Goal: Information Seeking & Learning: Check status

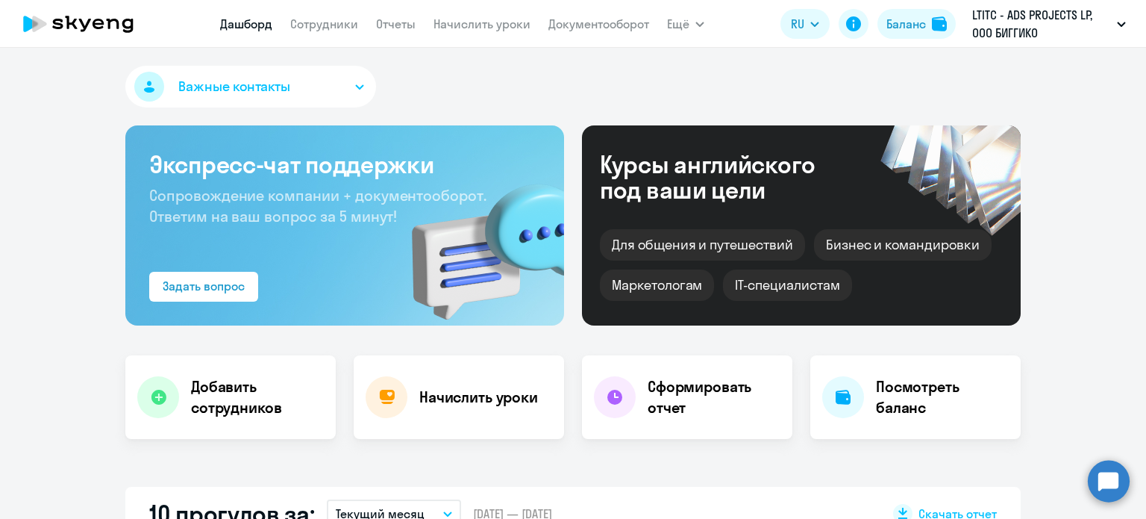
select select "30"
click at [385, 25] on link "Отчеты" at bounding box center [396, 23] width 40 height 15
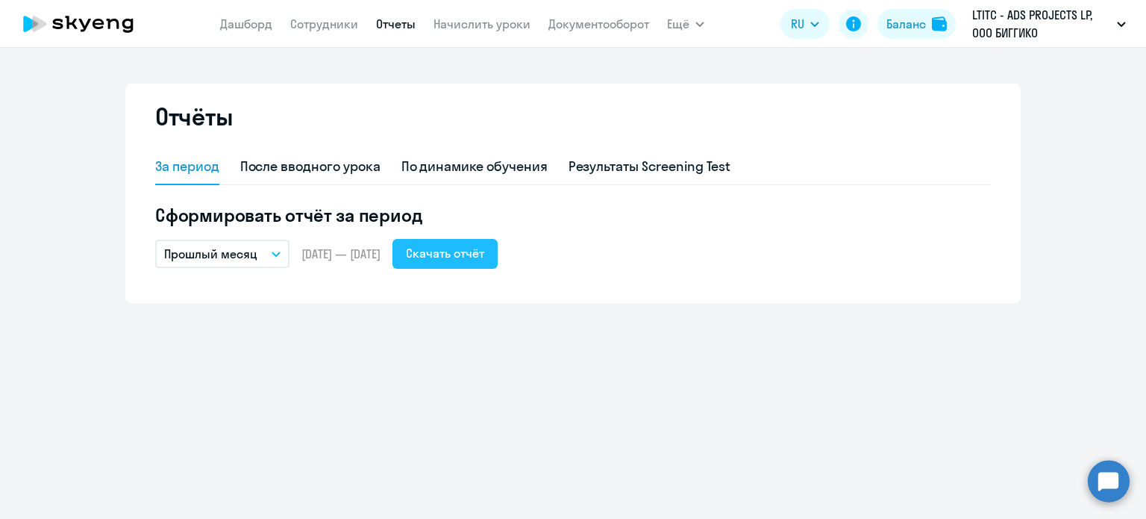
click at [439, 248] on button "Скачать отчёт" at bounding box center [444, 254] width 105 height 30
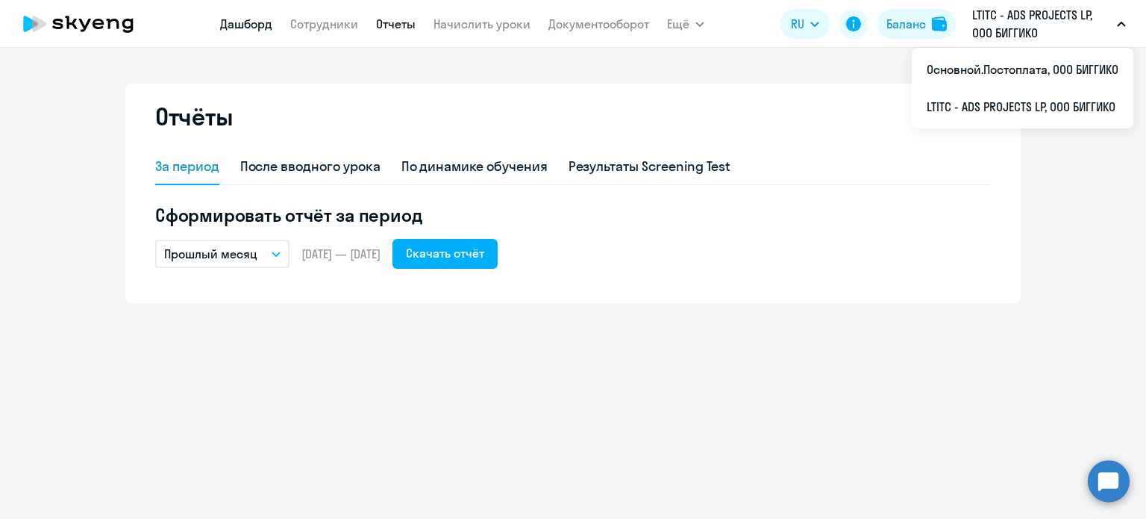
click at [261, 22] on link "Дашборд" at bounding box center [246, 23] width 52 height 15
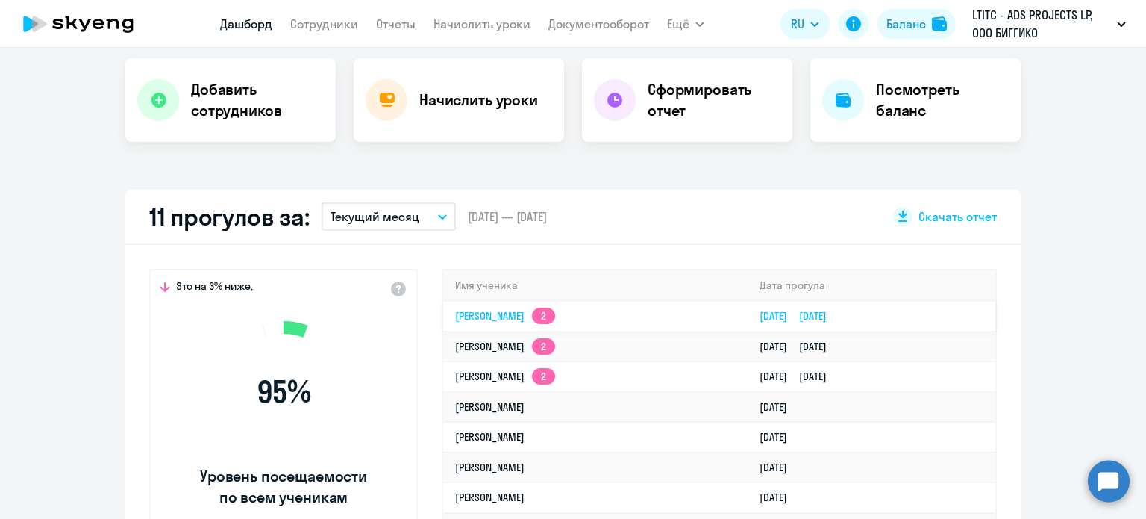
scroll to position [298, 0]
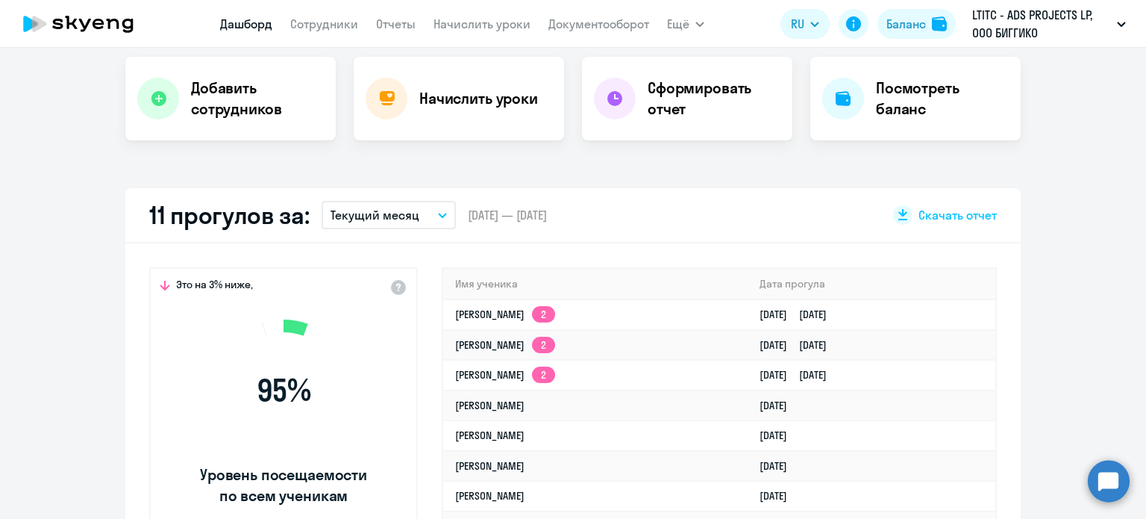
select select "30"
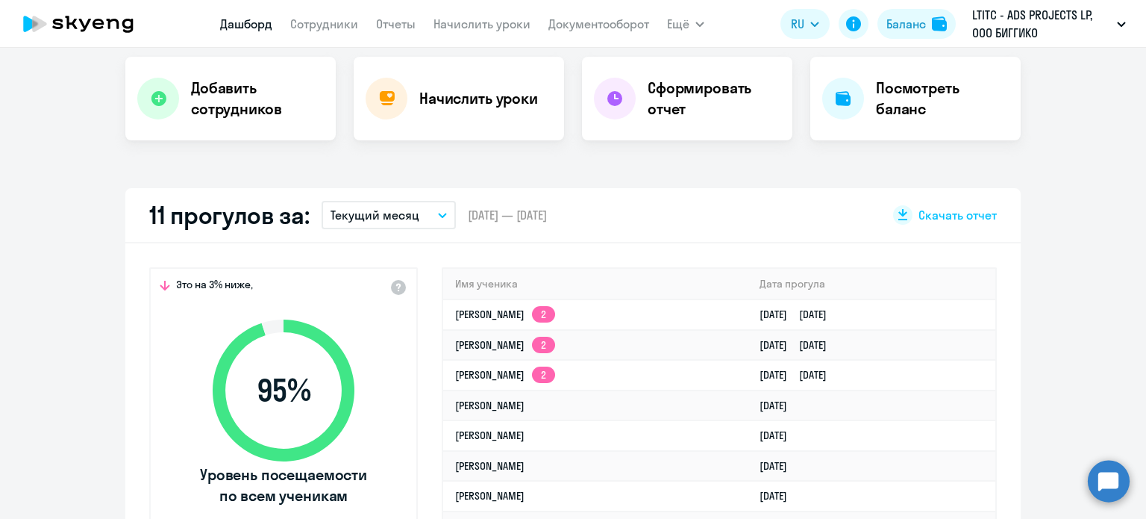
click at [359, 203] on button "Текущий месяц" at bounding box center [389, 215] width 134 height 28
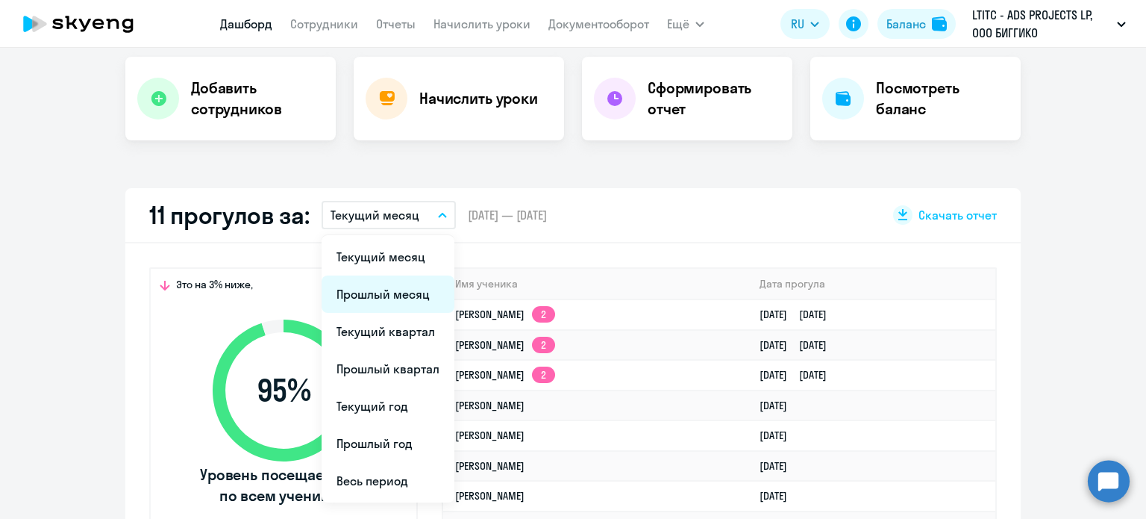
click at [360, 298] on li "Прошлый месяц" at bounding box center [388, 293] width 133 height 37
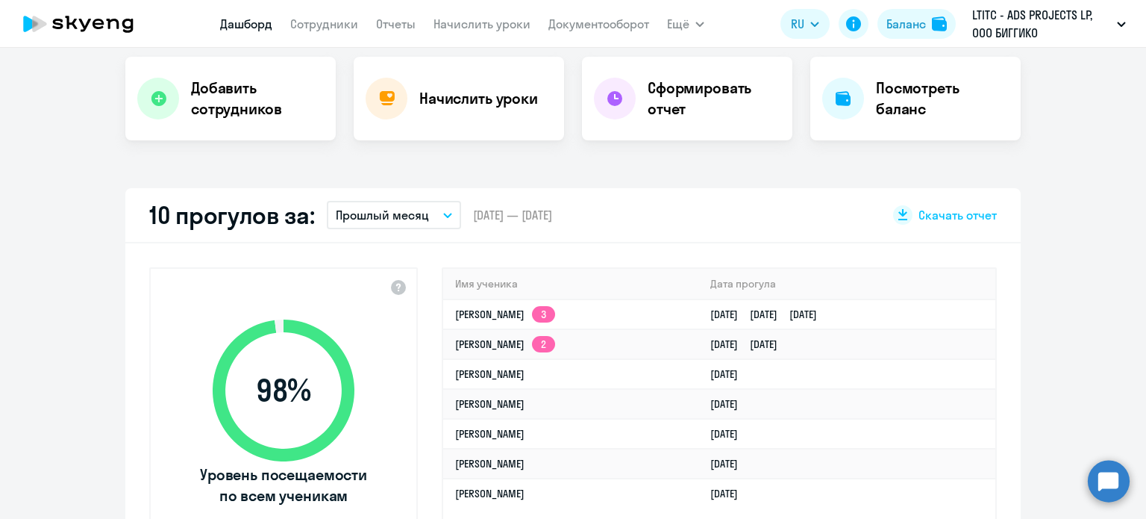
scroll to position [373, 0]
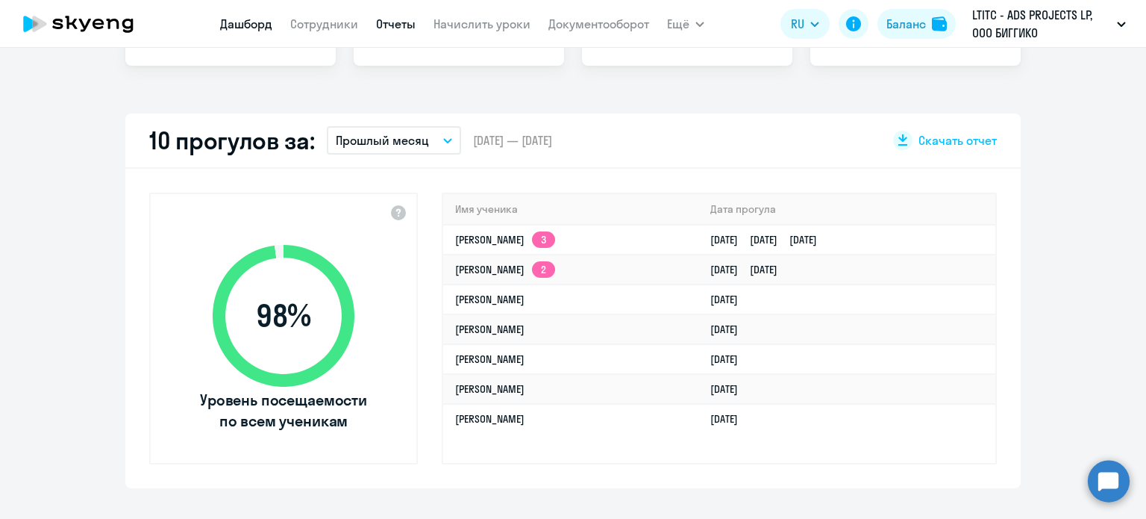
click at [381, 18] on link "Отчеты" at bounding box center [396, 23] width 40 height 15
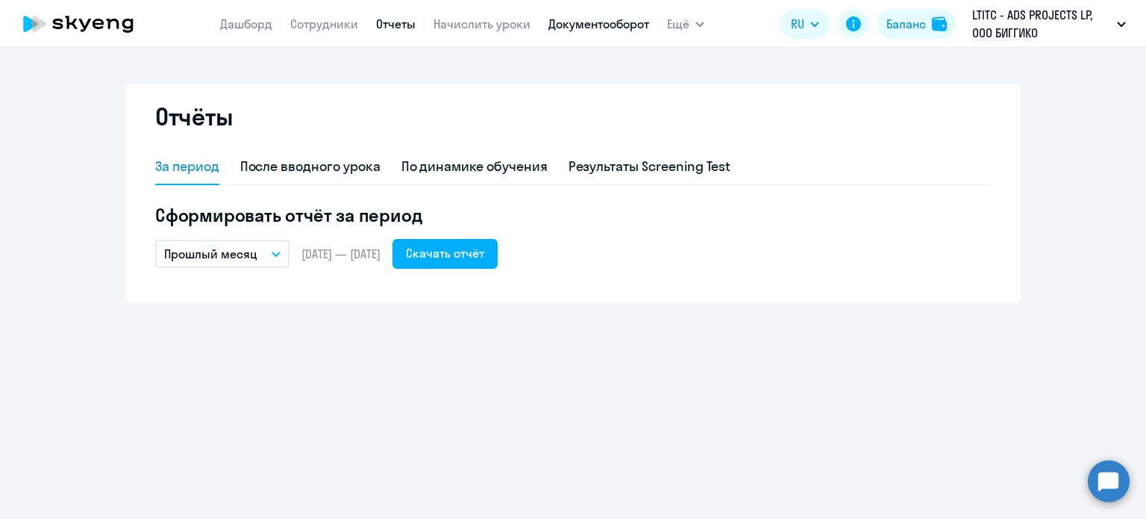
click at [585, 31] on link "Документооборот" at bounding box center [598, 23] width 101 height 15
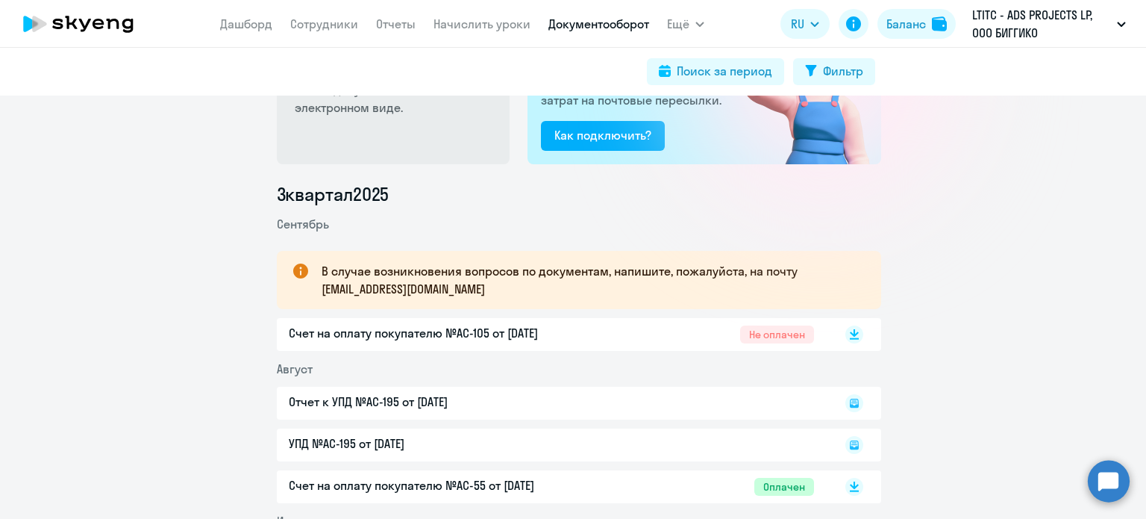
scroll to position [224, 0]
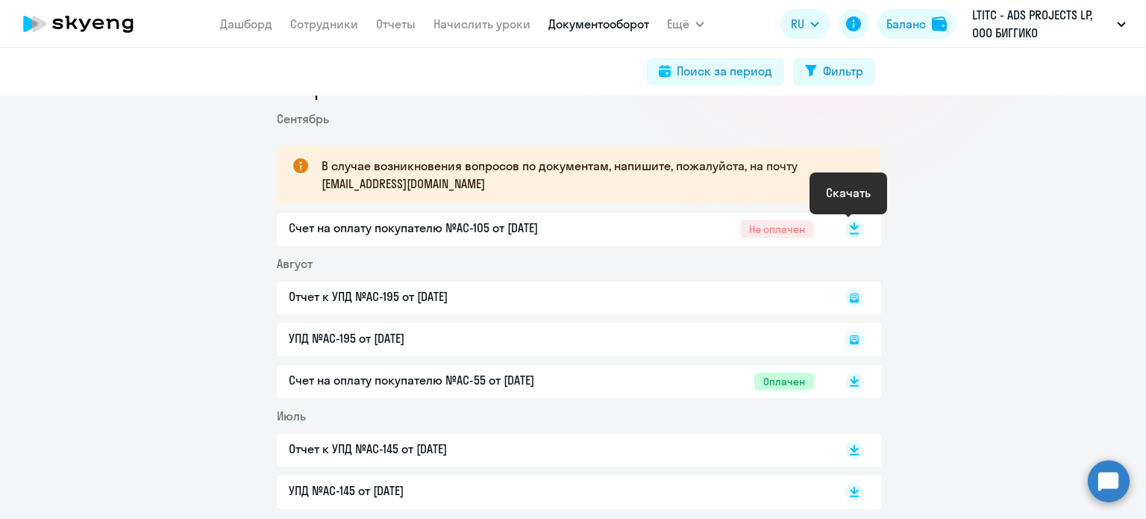
click at [851, 228] on rect at bounding box center [854, 229] width 18 height 18
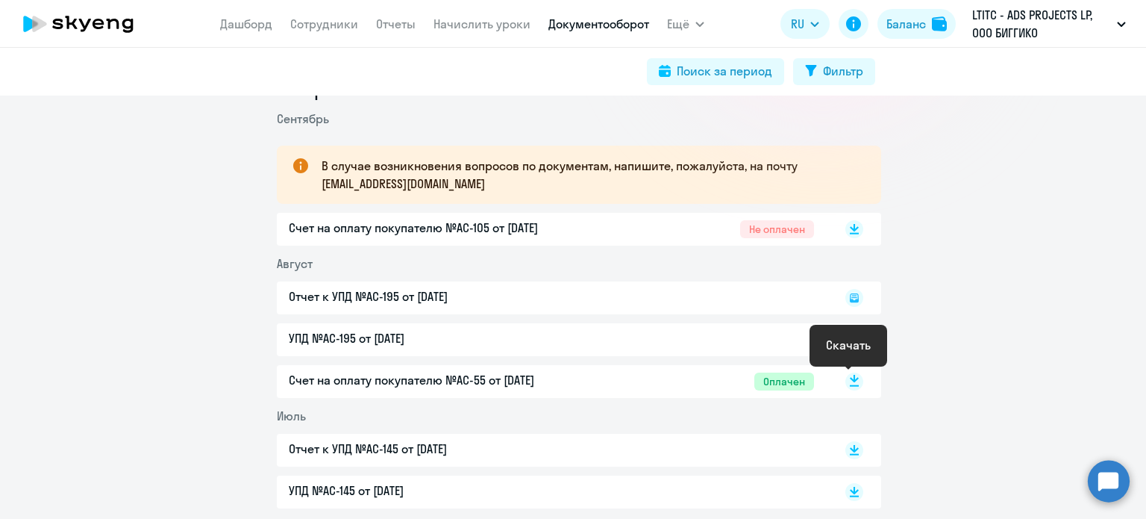
click at [845, 379] on rect at bounding box center [854, 381] width 18 height 18
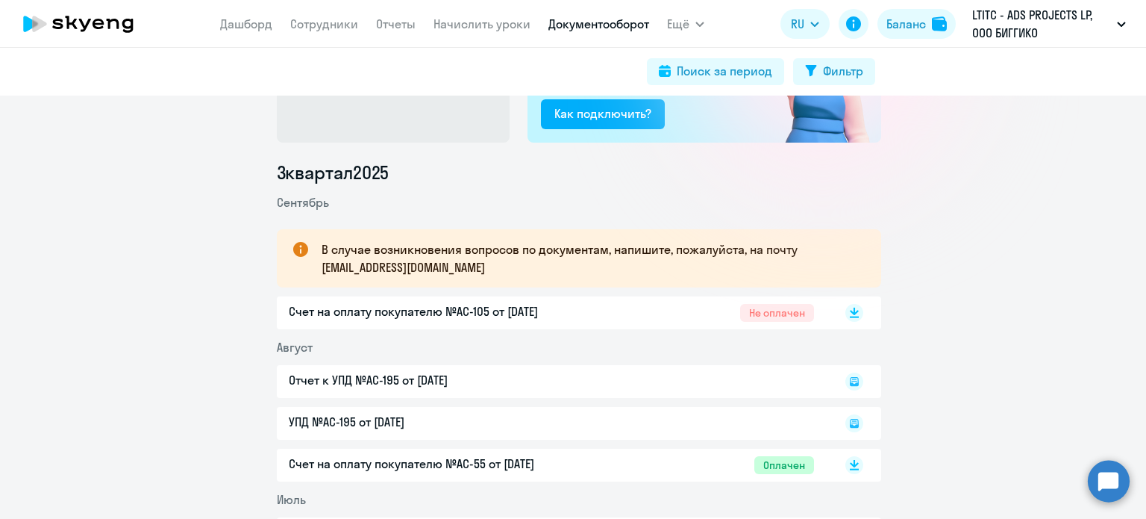
scroll to position [138, 0]
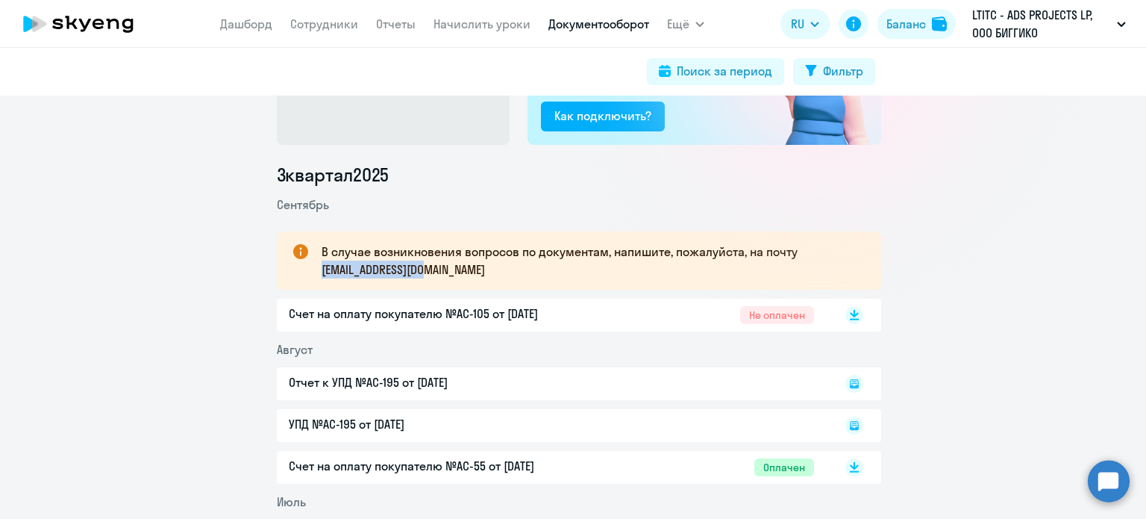
drag, startPoint x: 439, startPoint y: 271, endPoint x: 316, endPoint y: 273, distance: 123.1
click at [322, 273] on p "В случае возникновения вопросов по документам, напишите, пожалуйста, на почту […" at bounding box center [588, 260] width 533 height 36
copy p "[EMAIL_ADDRESS][DOMAIN_NAME]"
click at [257, 20] on link "Дашборд" at bounding box center [246, 23] width 52 height 15
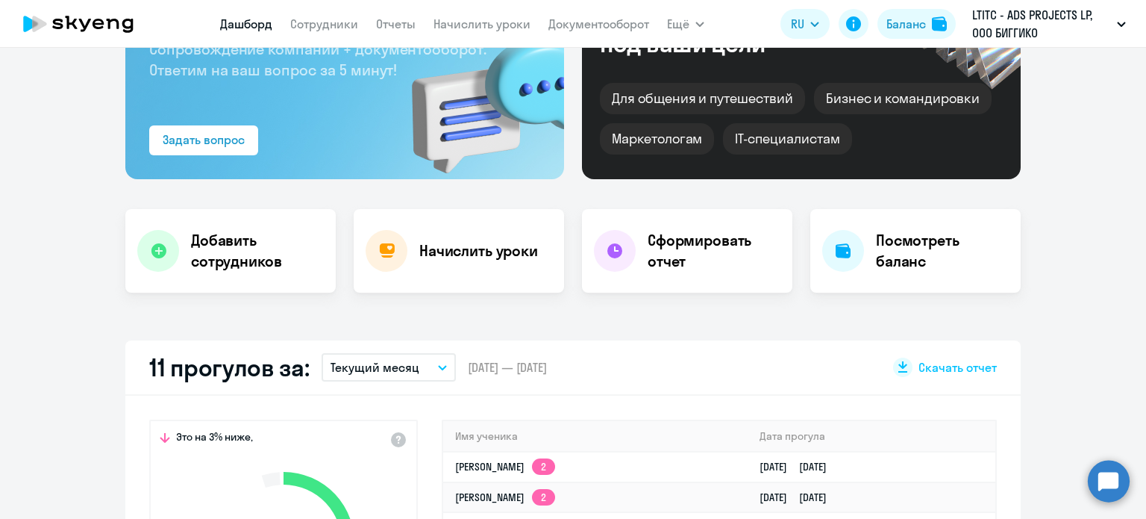
select select "30"
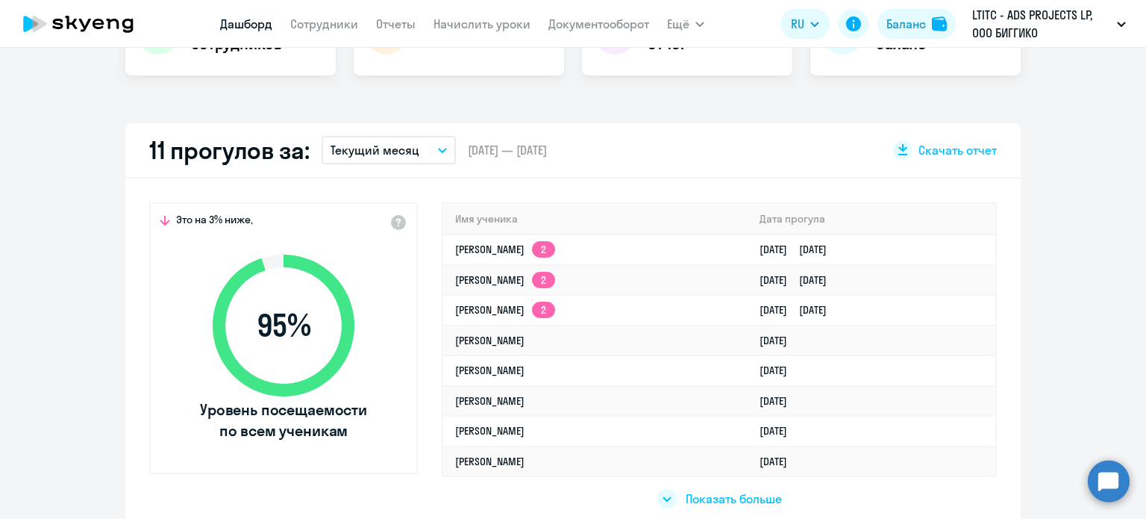
scroll to position [373, 0]
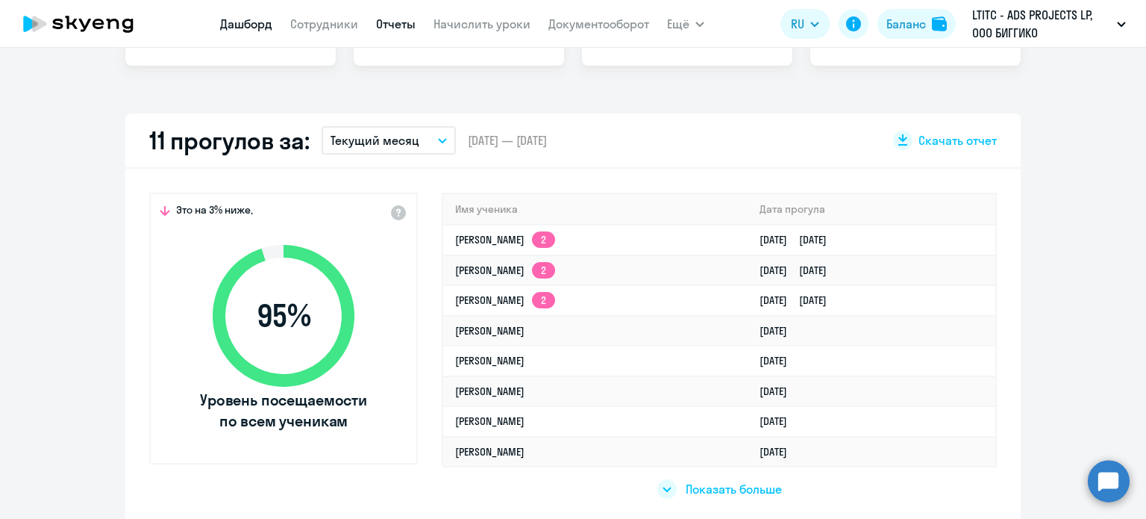
click at [391, 19] on link "Отчеты" at bounding box center [396, 23] width 40 height 15
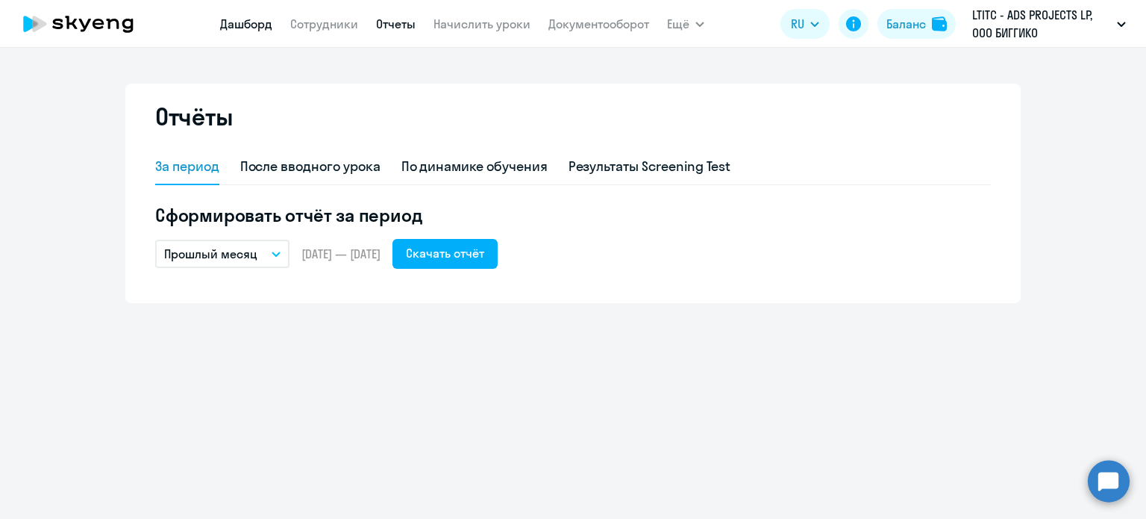
click at [259, 28] on link "Дашборд" at bounding box center [246, 23] width 52 height 15
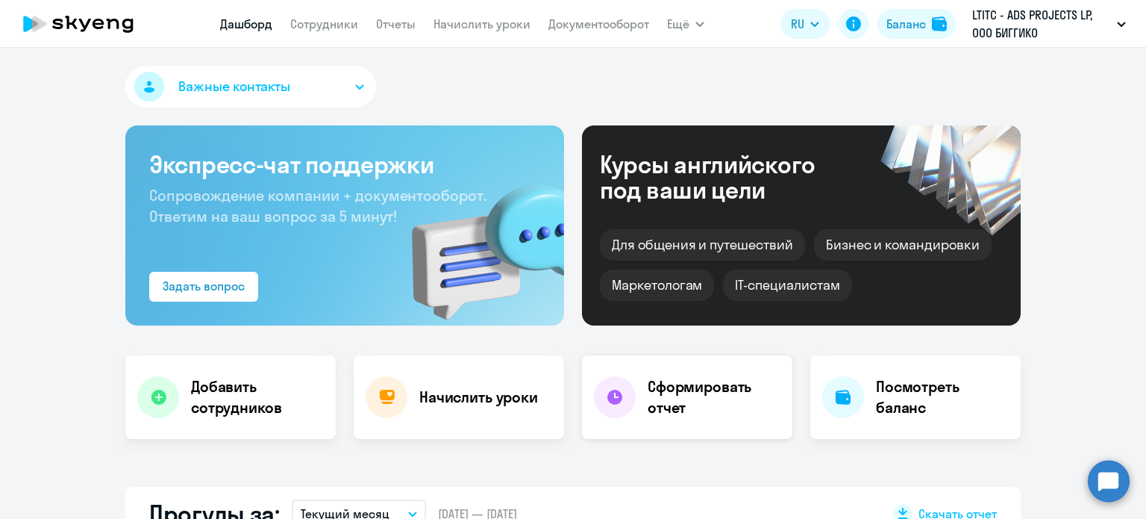
scroll to position [298, 0]
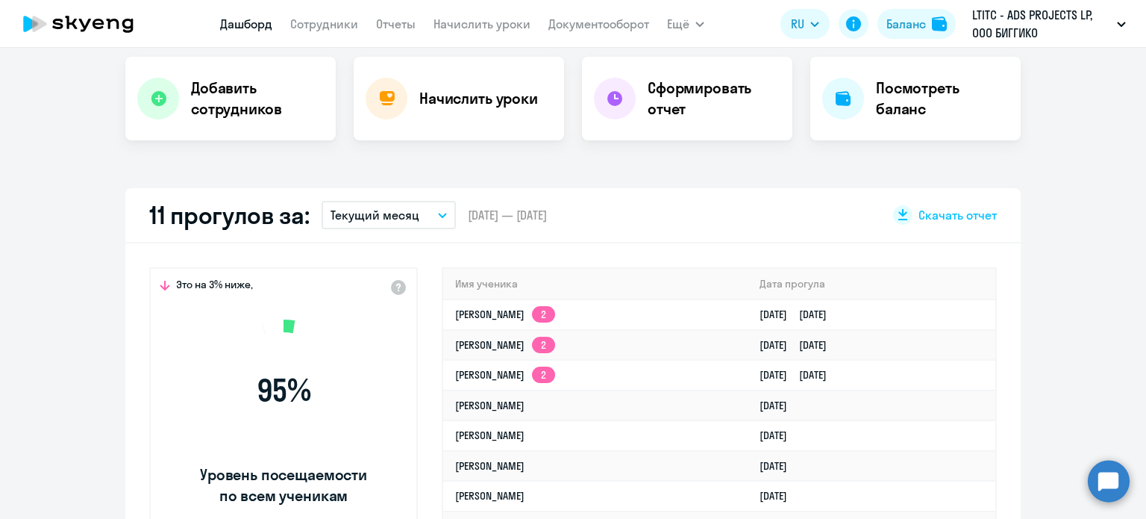
select select "30"
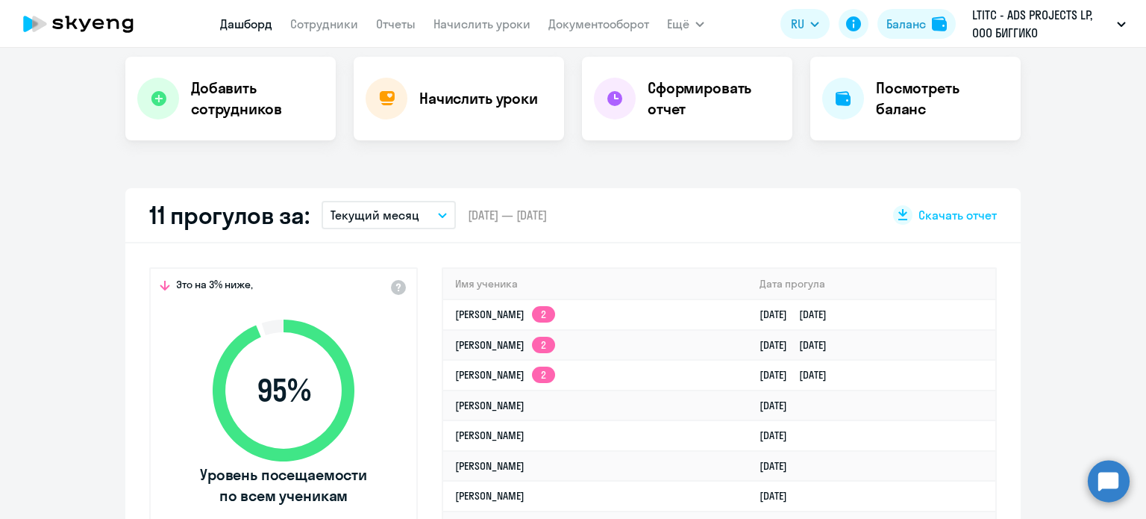
click at [391, 219] on p "Текущий месяц" at bounding box center [375, 215] width 89 height 18
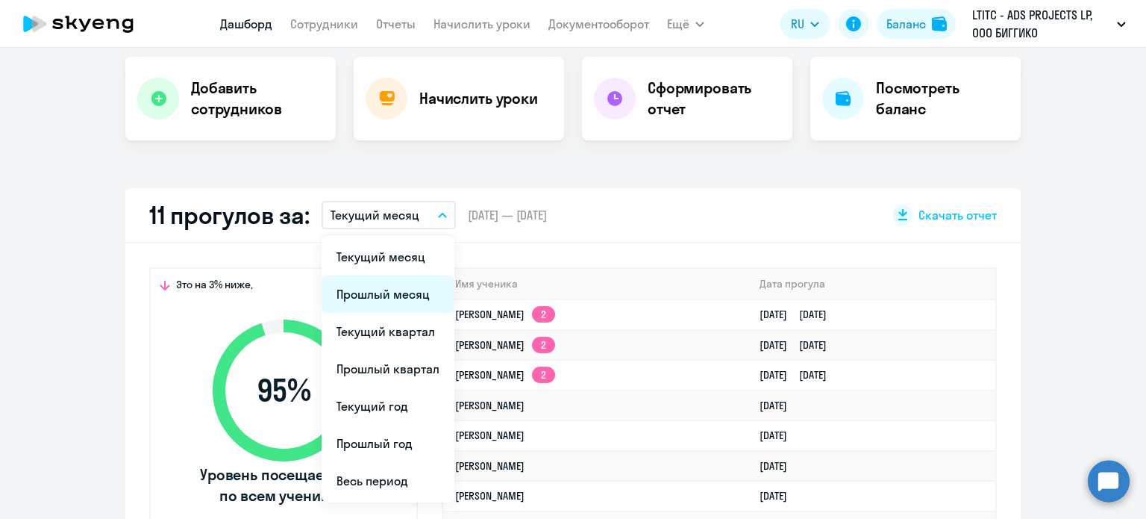
click at [379, 287] on li "Прошлый месяц" at bounding box center [388, 293] width 133 height 37
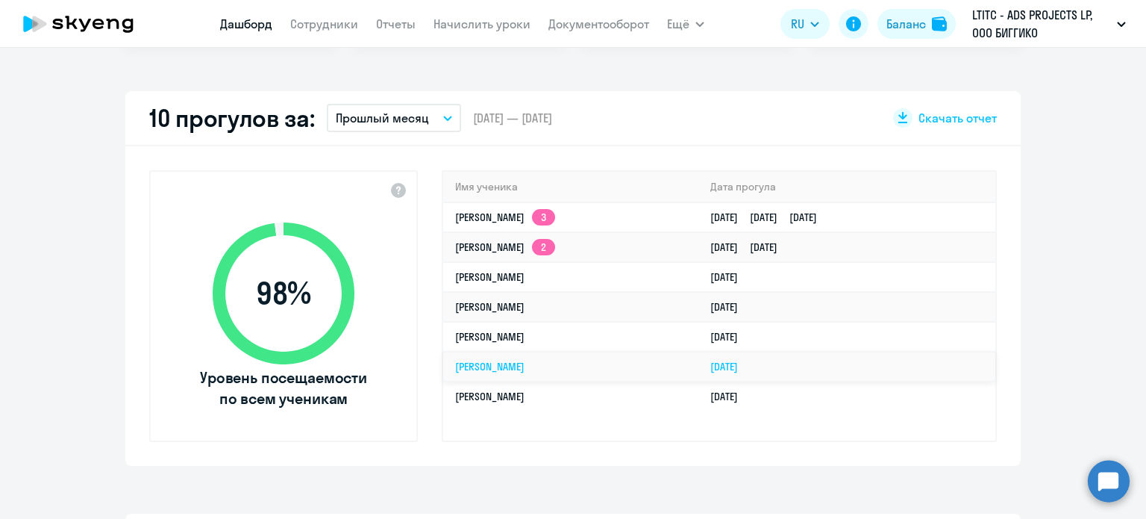
scroll to position [373, 0]
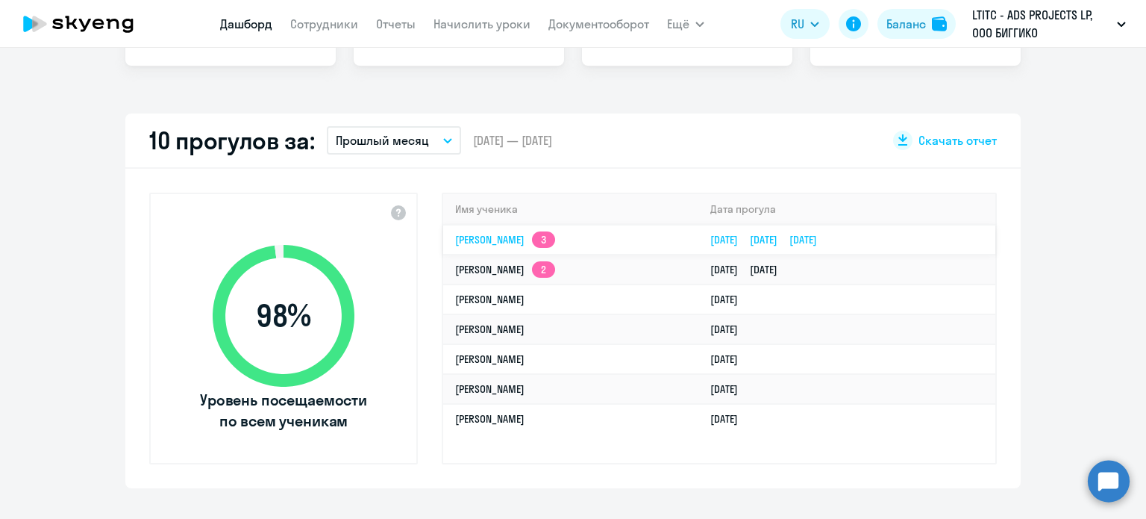
click at [507, 233] on link "[PERSON_NAME] 3" at bounding box center [505, 239] width 100 height 13
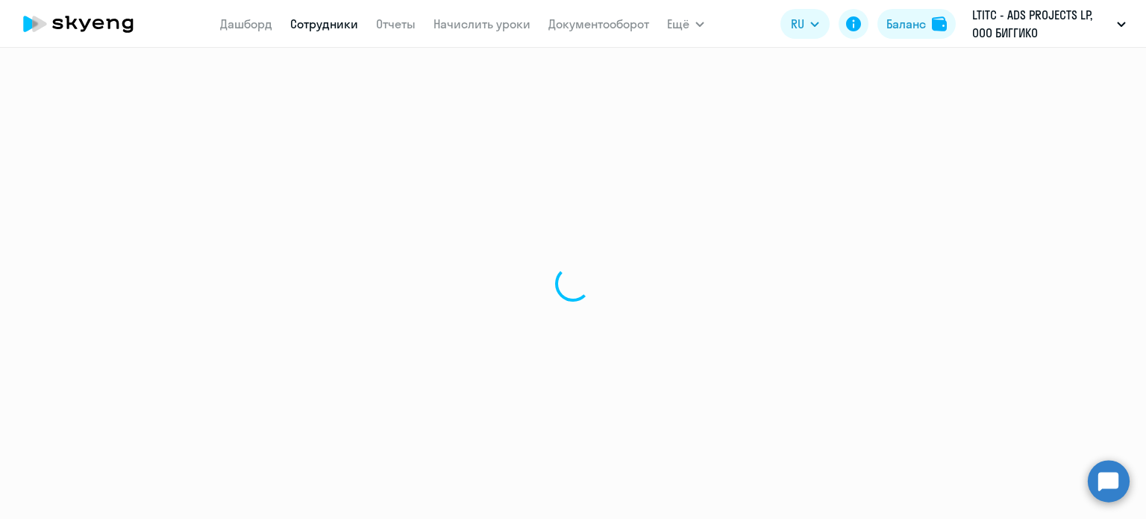
select select "english"
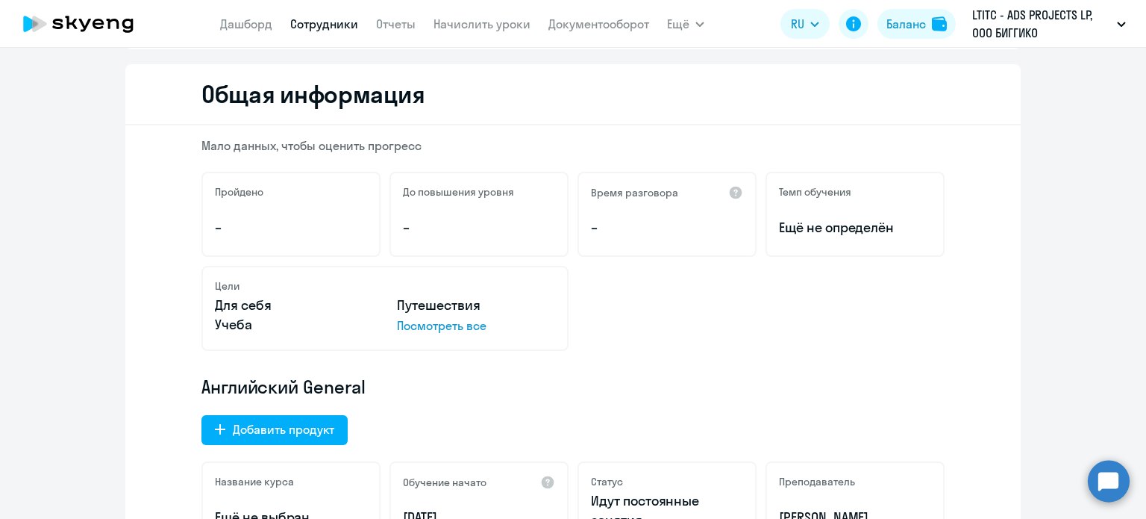
scroll to position [373, 0]
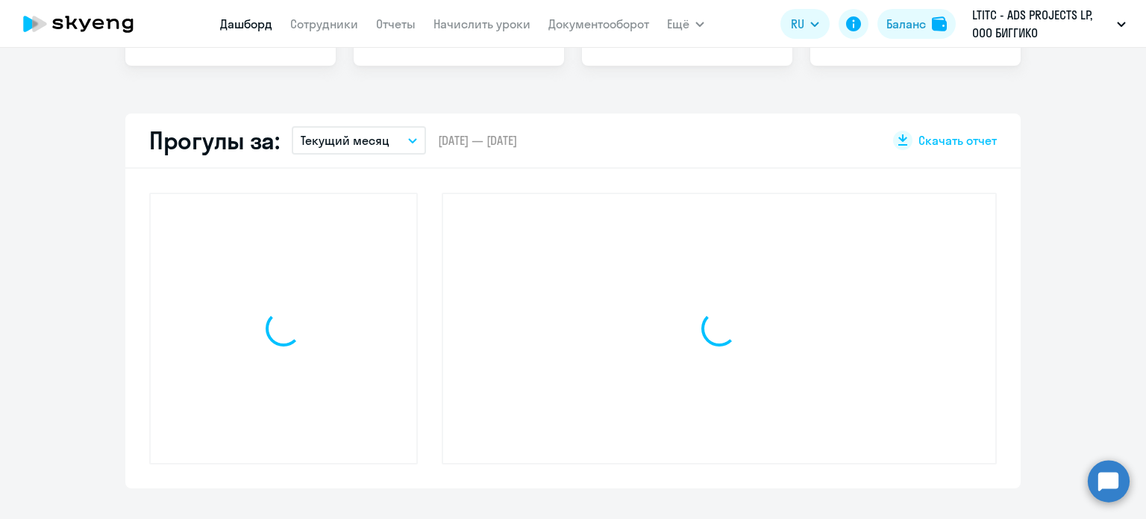
scroll to position [478, 0]
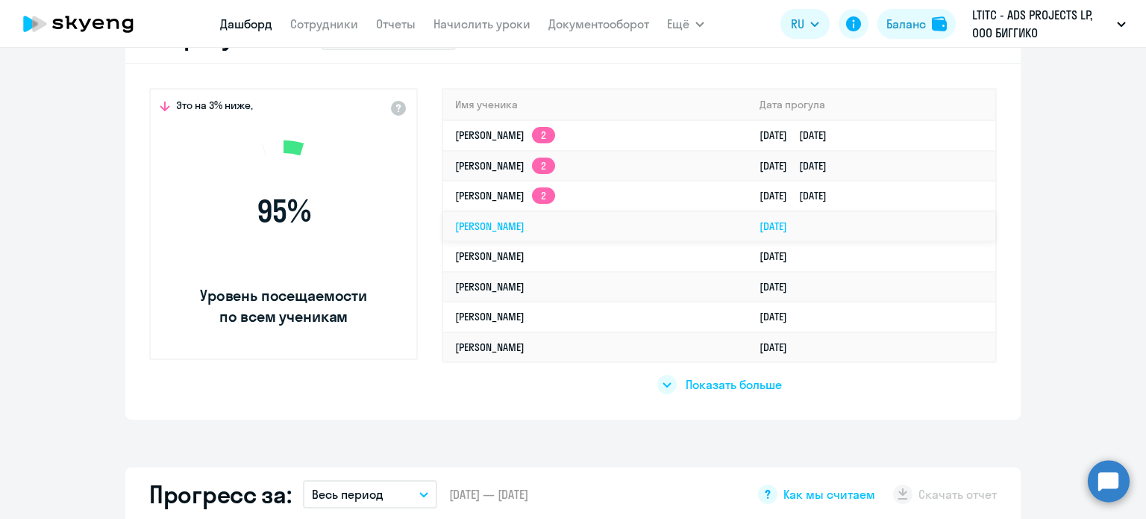
select select "30"
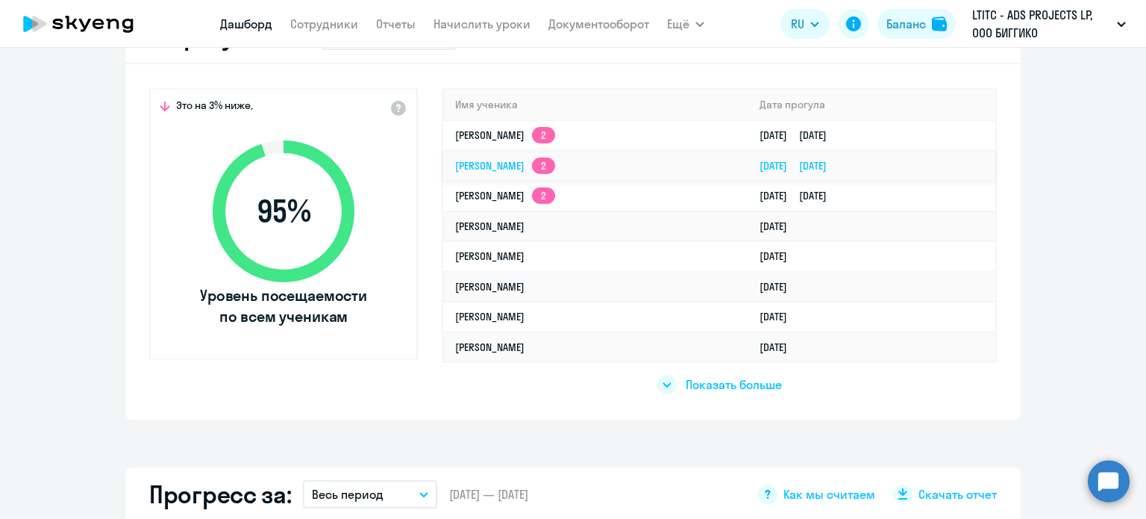
click at [539, 169] on link "[PERSON_NAME] 2" at bounding box center [505, 165] width 100 height 13
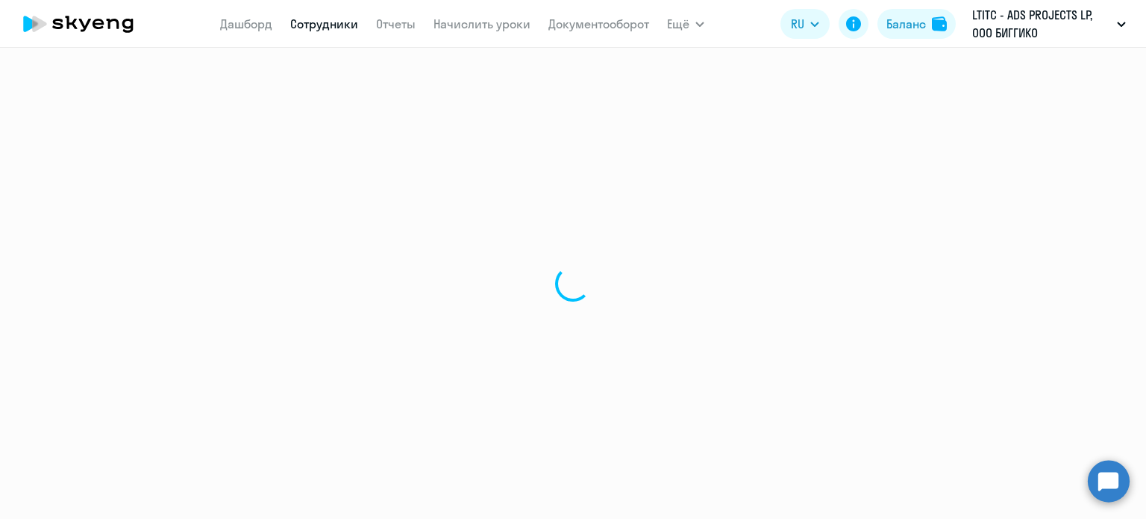
select select "english"
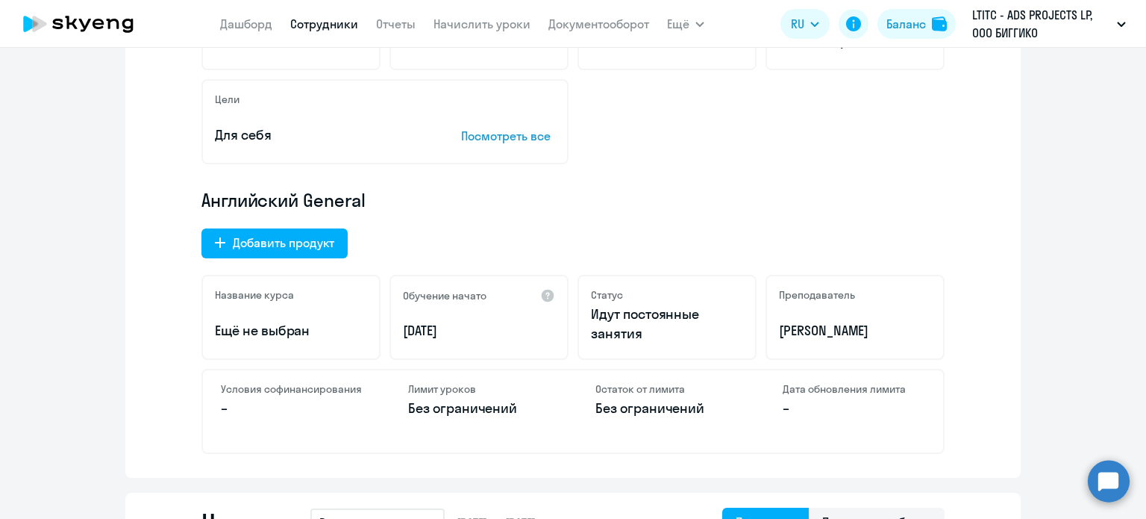
scroll to position [373, 0]
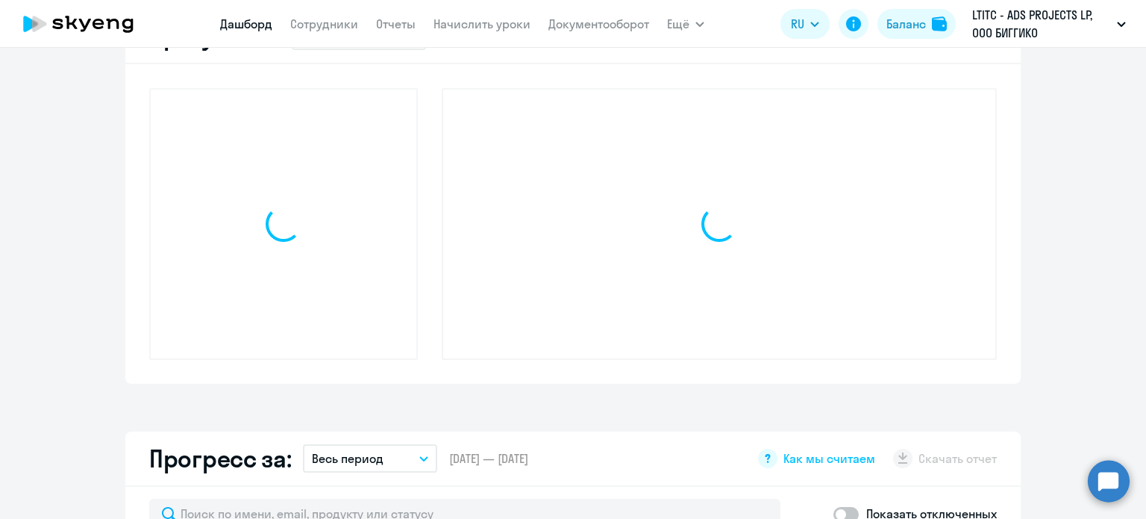
scroll to position [478, 0]
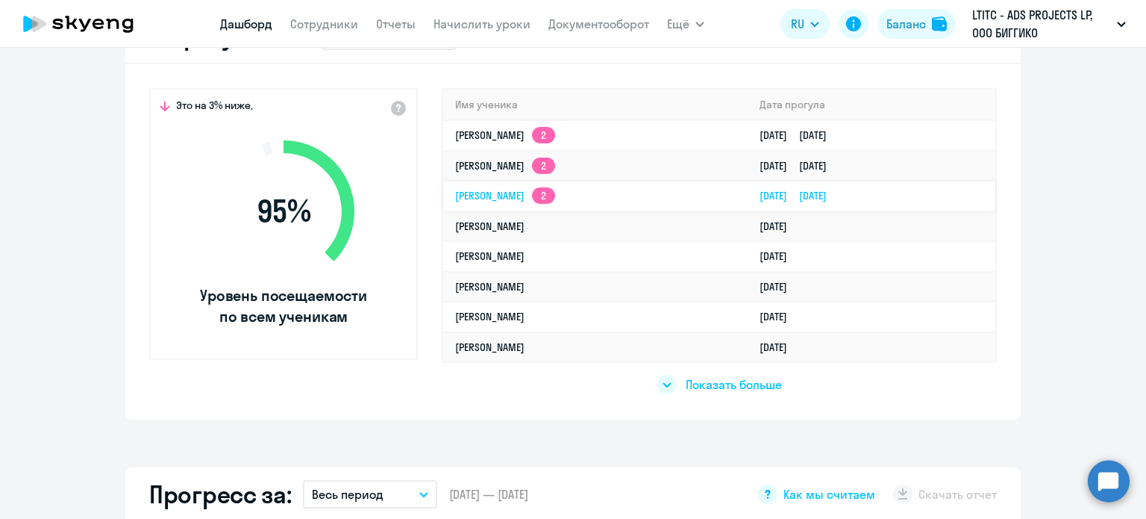
select select "30"
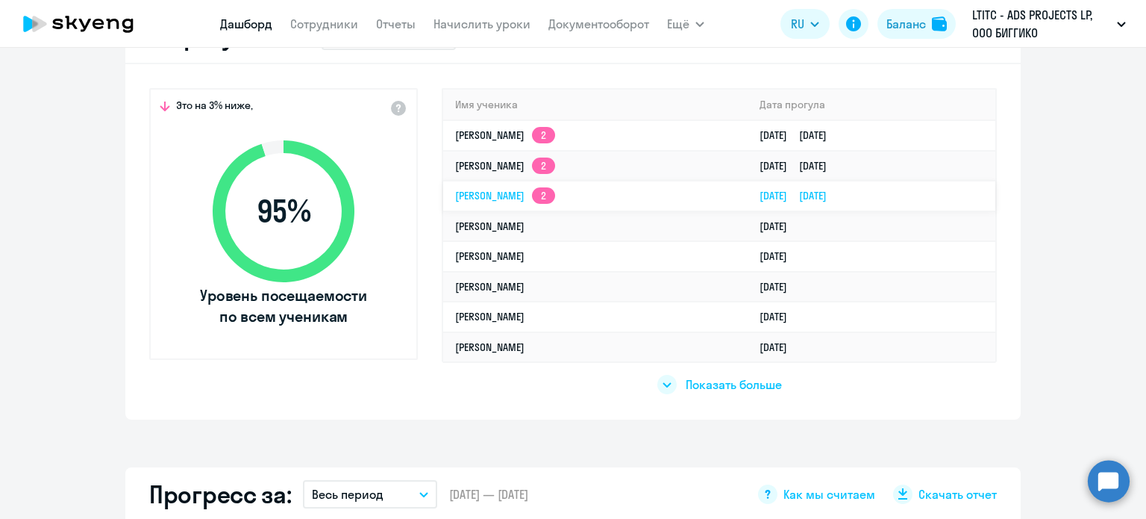
click at [492, 197] on link "[PERSON_NAME] 2" at bounding box center [505, 195] width 100 height 13
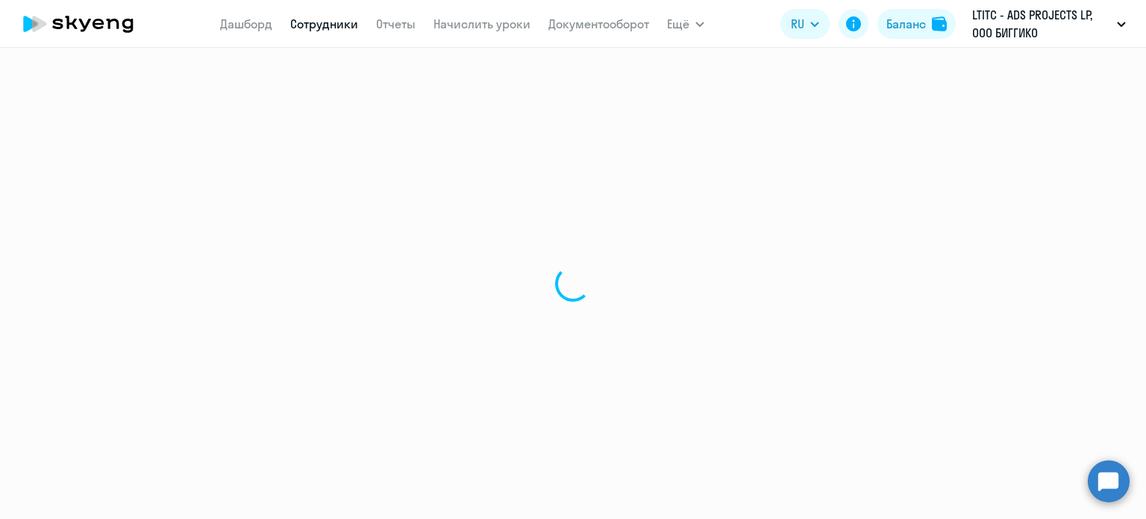
select select "english"
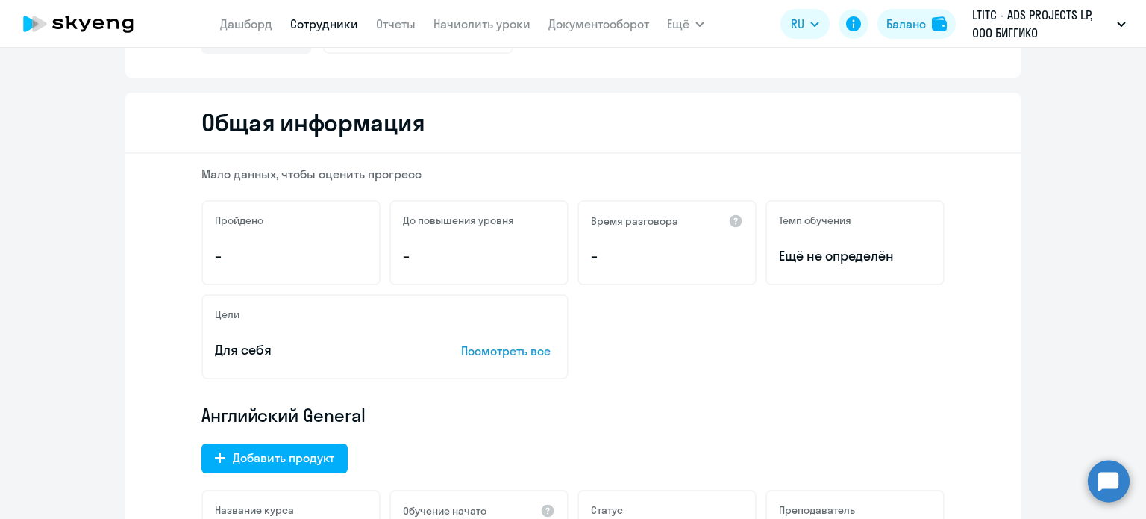
scroll to position [298, 0]
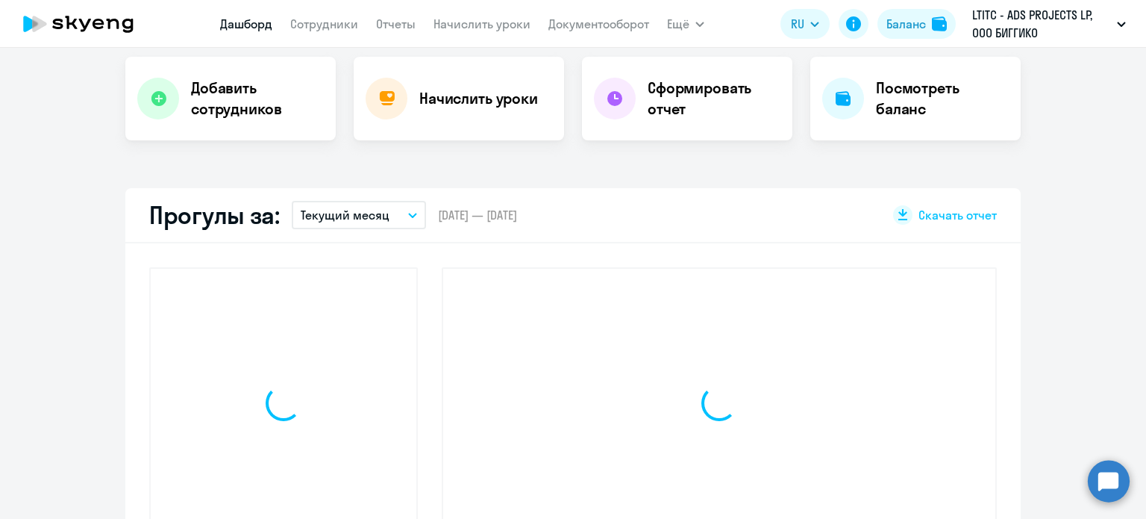
scroll to position [403, 0]
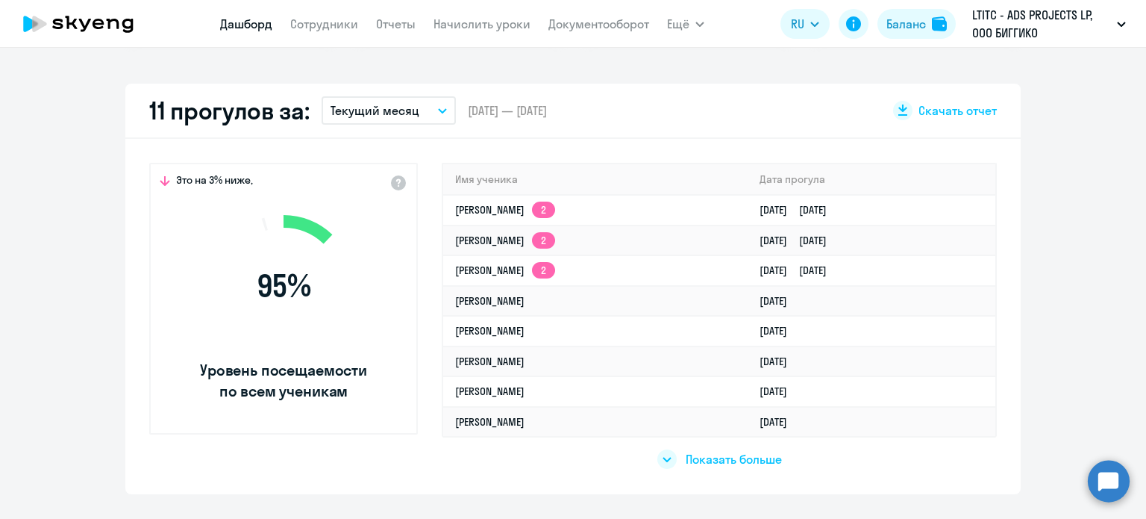
select select "30"
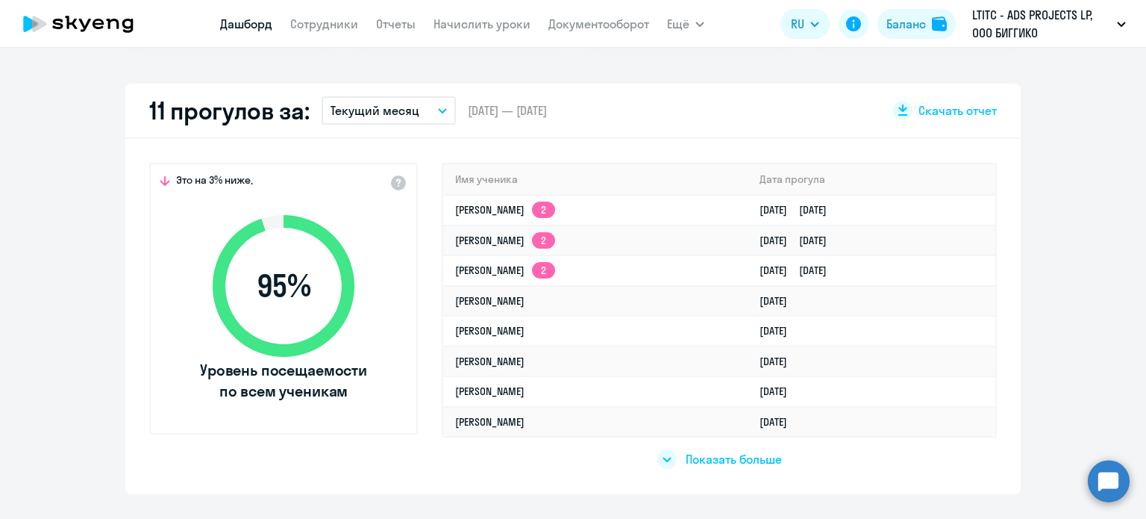
click at [375, 112] on p "Текущий месяц" at bounding box center [375, 110] width 89 height 18
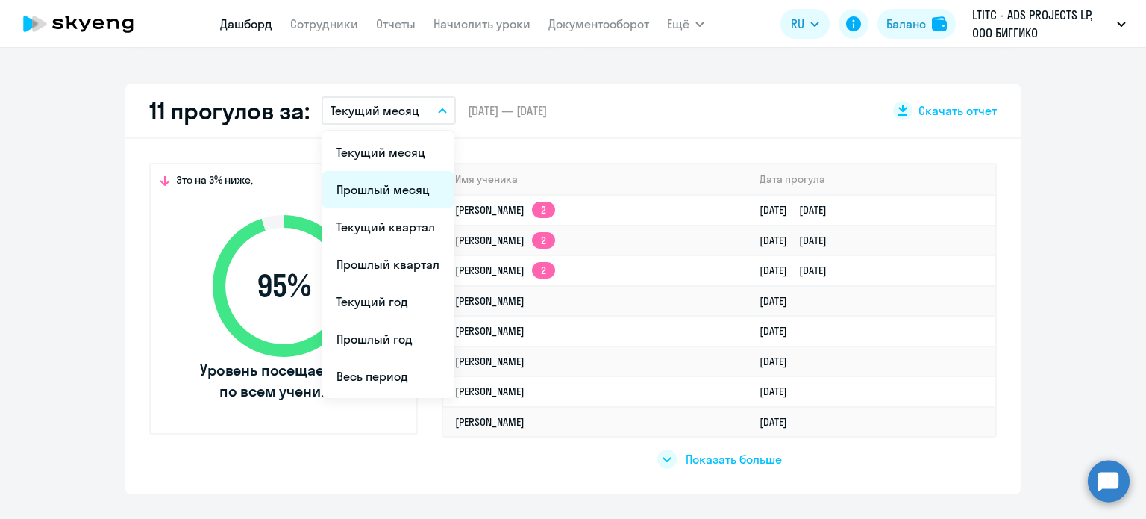
click at [386, 184] on li "Прошлый месяц" at bounding box center [388, 189] width 133 height 37
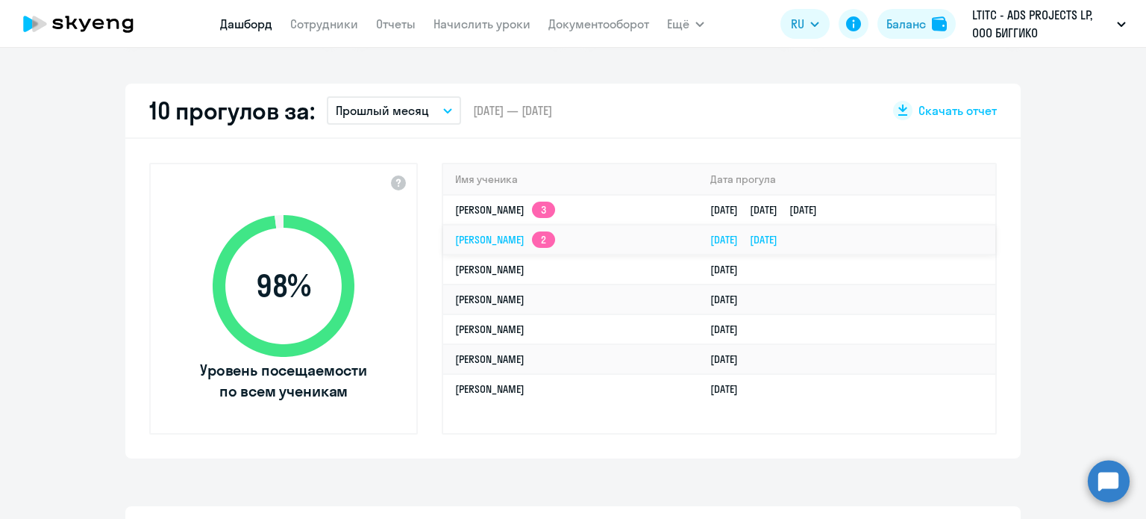
click at [513, 240] on link "[PERSON_NAME] 2" at bounding box center [505, 239] width 100 height 13
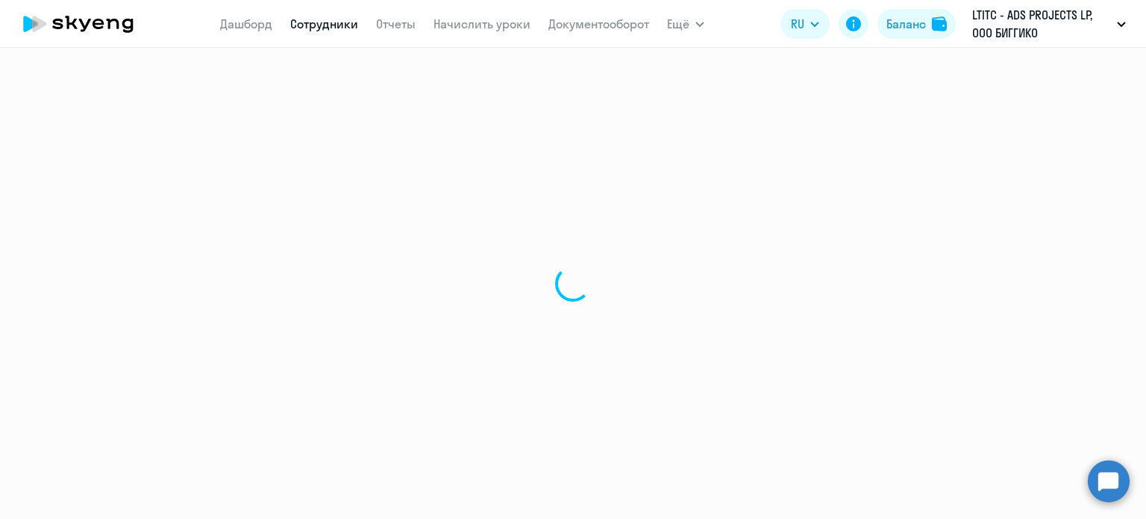
select select "english"
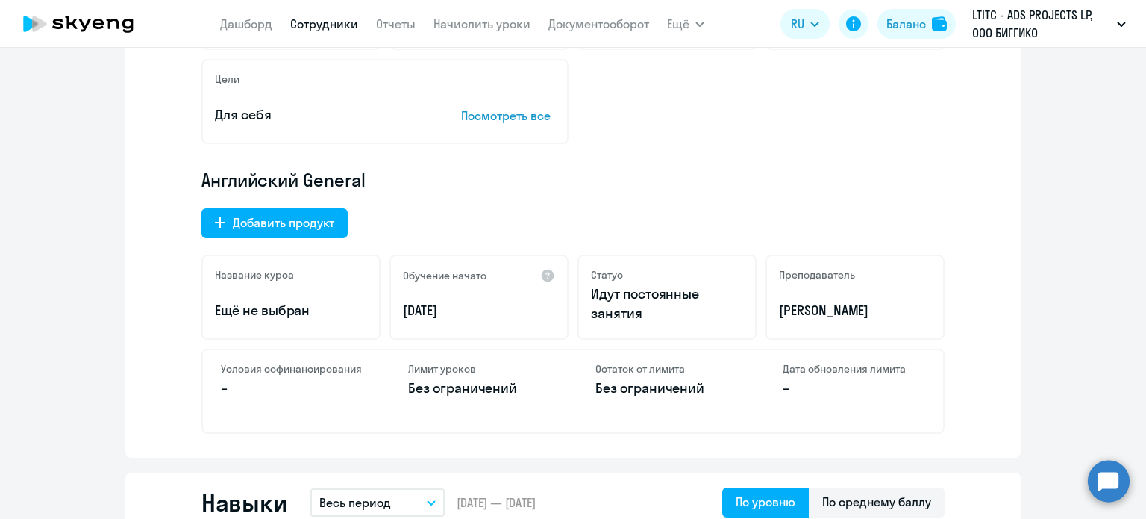
scroll to position [373, 0]
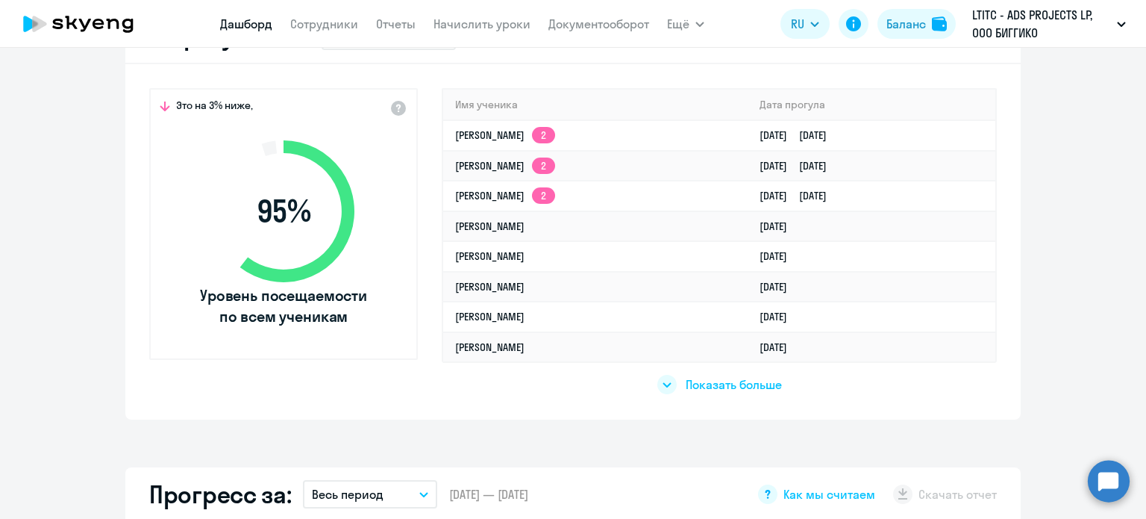
scroll to position [328, 0]
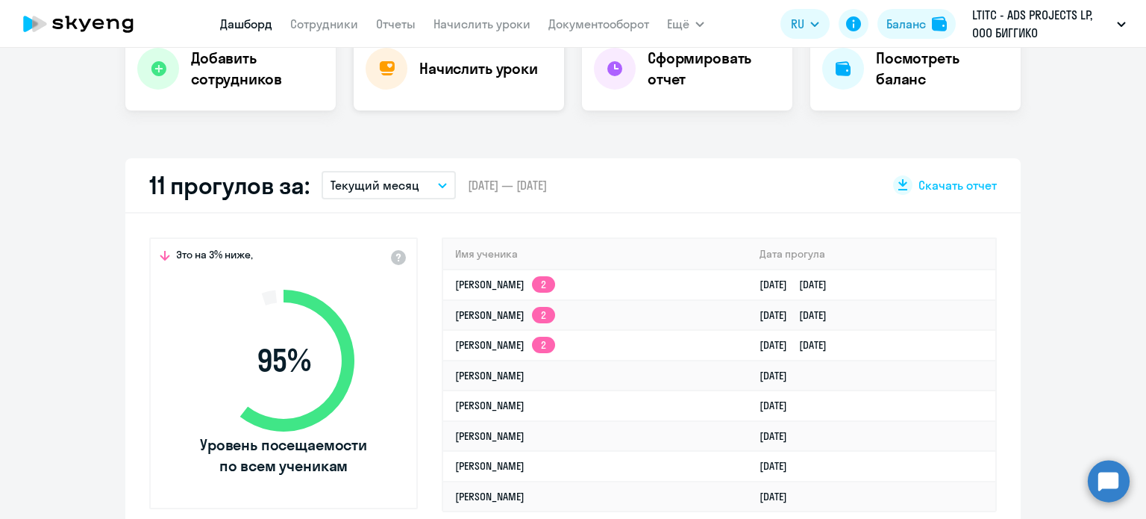
select select "30"
drag, startPoint x: 386, startPoint y: 194, endPoint x: 394, endPoint y: 204, distance: 12.8
click at [388, 196] on button "Текущий месяц" at bounding box center [389, 185] width 134 height 28
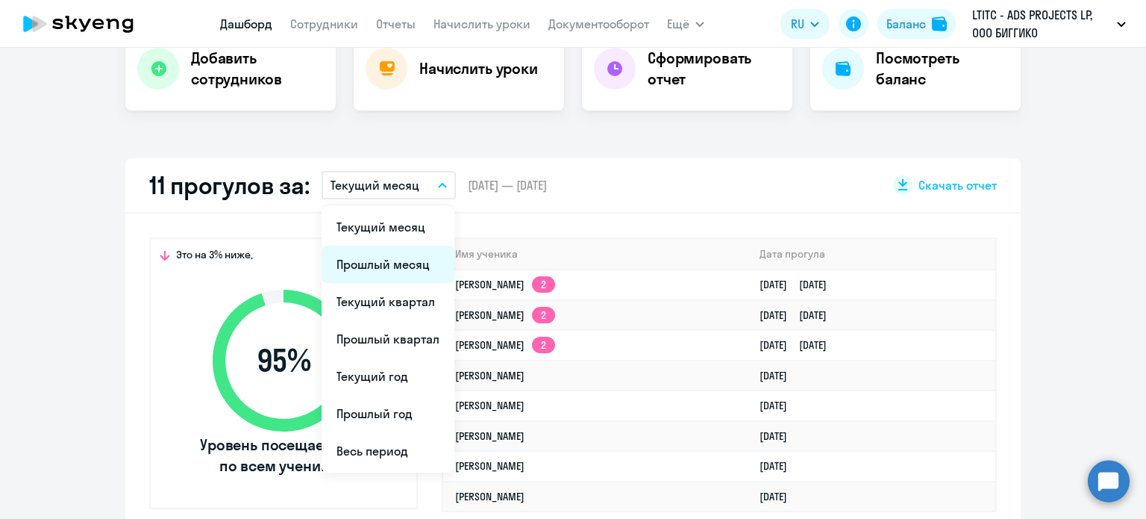
click at [382, 251] on li "Прошлый месяц" at bounding box center [388, 263] width 133 height 37
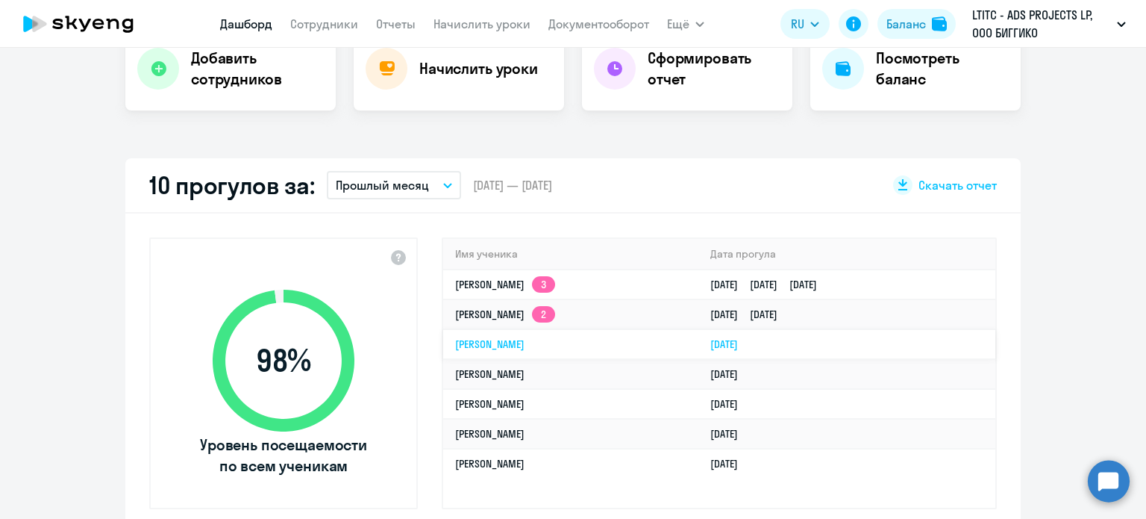
click at [509, 350] on td "[PERSON_NAME]" at bounding box center [570, 344] width 255 height 30
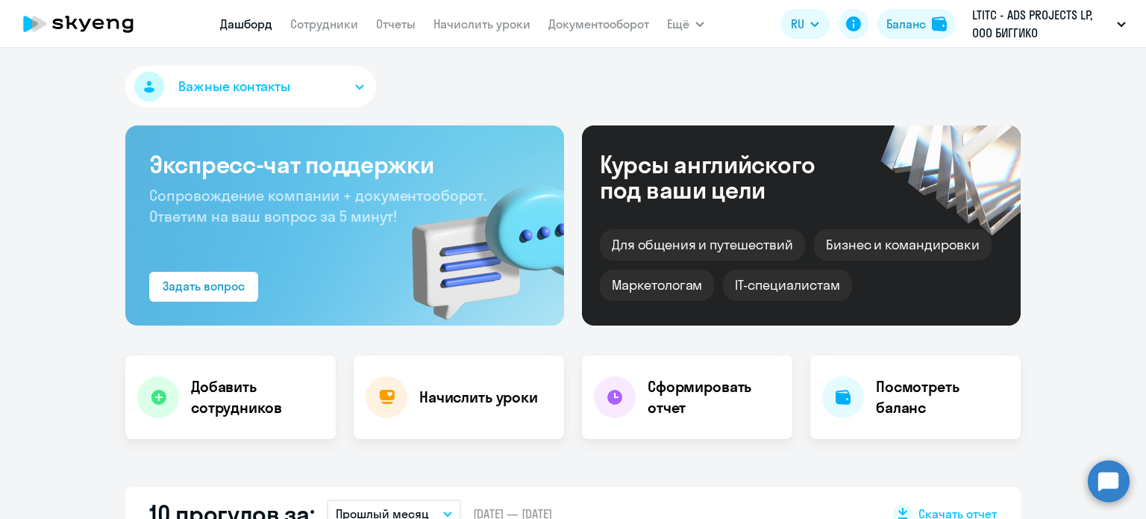
select select "english"
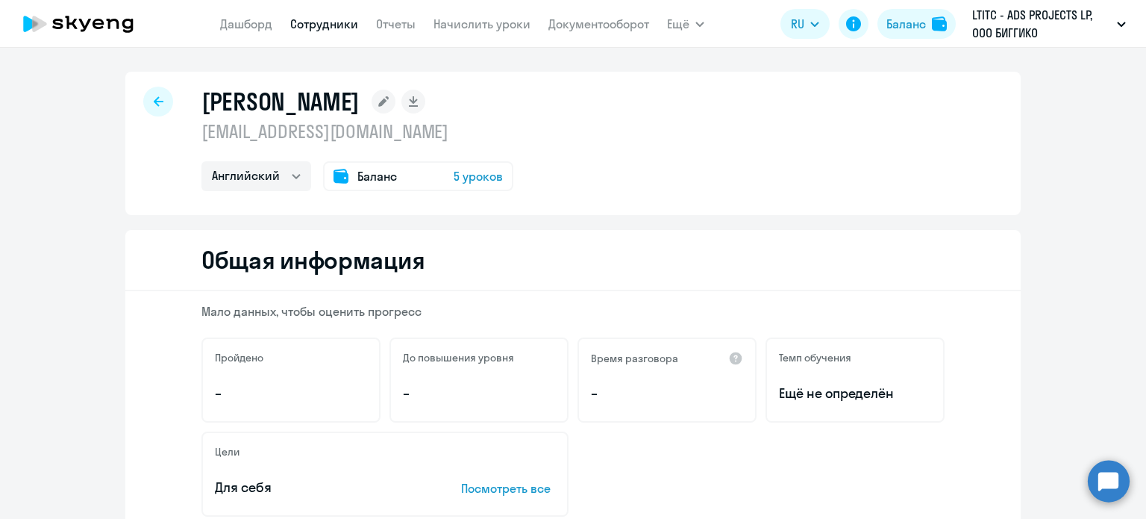
scroll to position [373, 0]
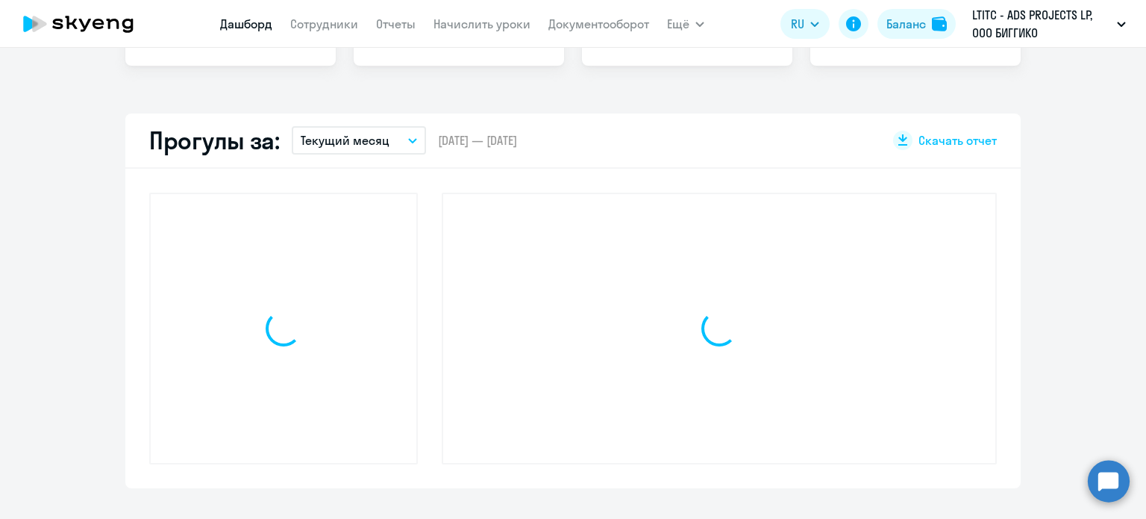
scroll to position [478, 0]
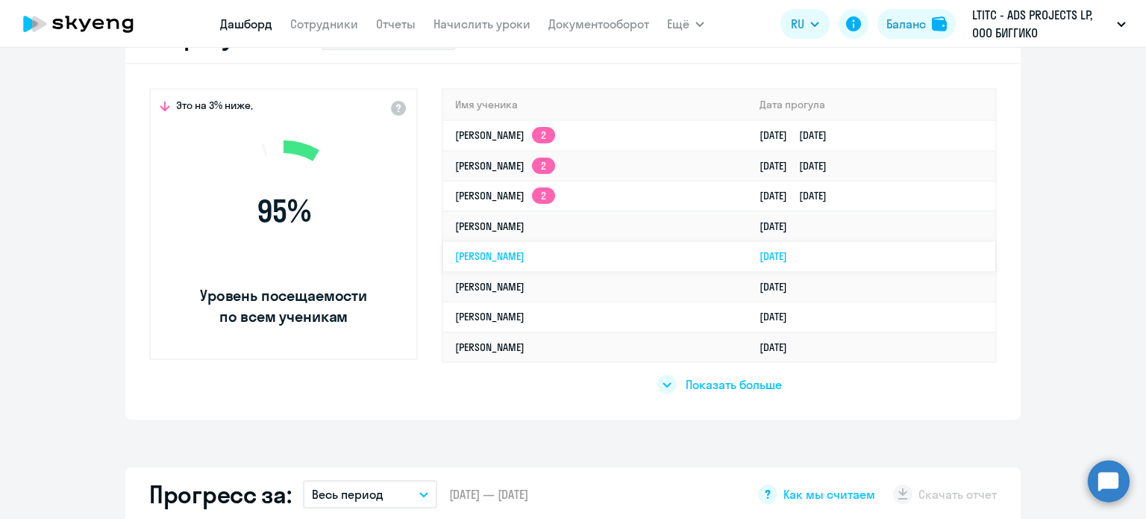
select select "30"
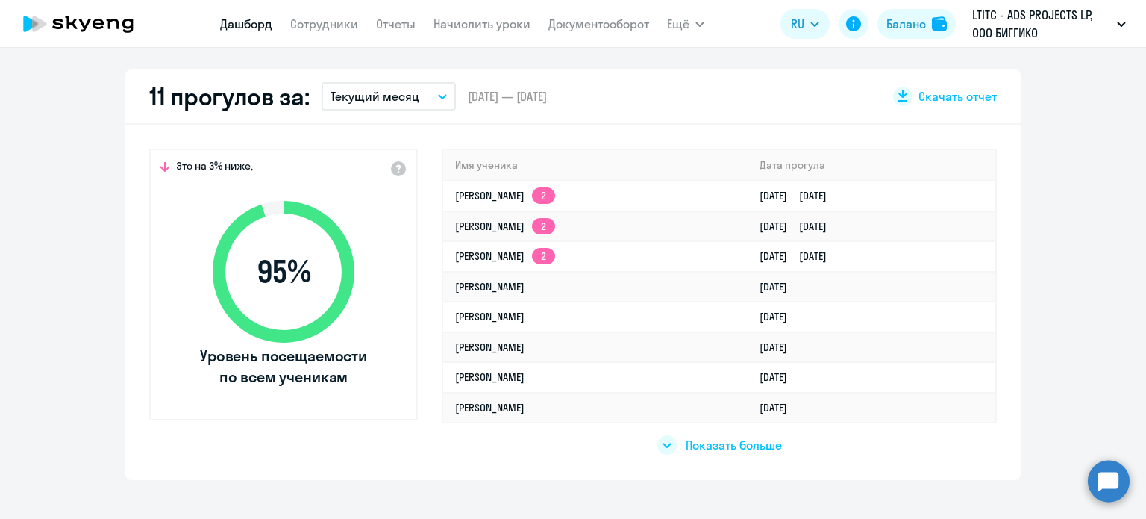
scroll to position [328, 0]
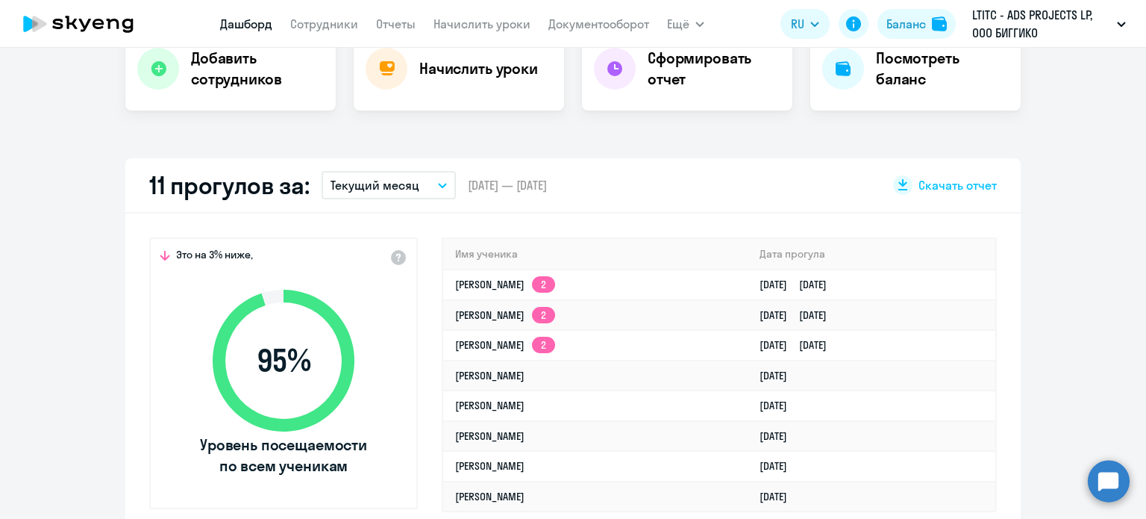
click at [369, 181] on p "Текущий месяц" at bounding box center [375, 185] width 89 height 18
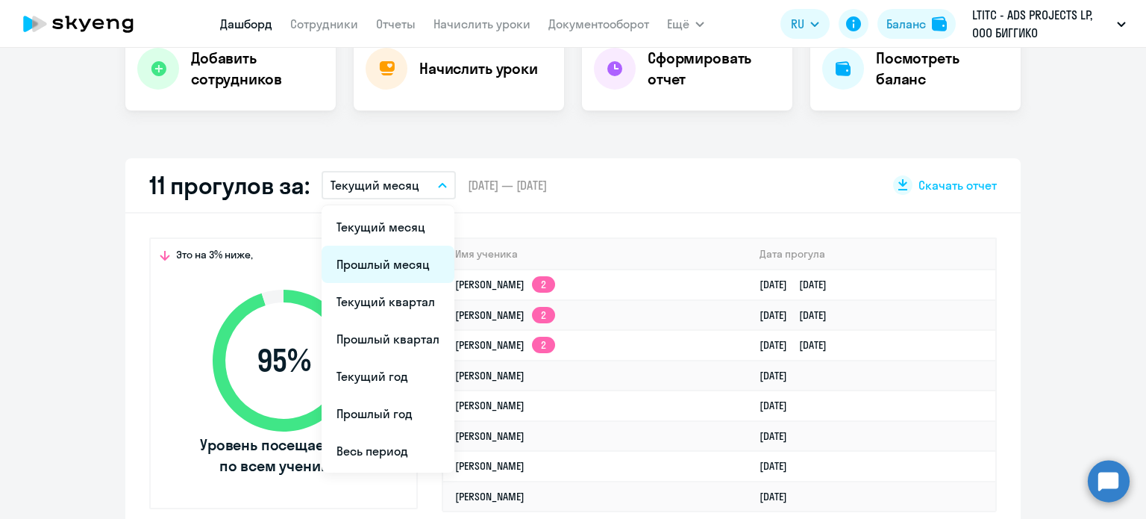
click at [383, 265] on li "Прошлый месяц" at bounding box center [388, 263] width 133 height 37
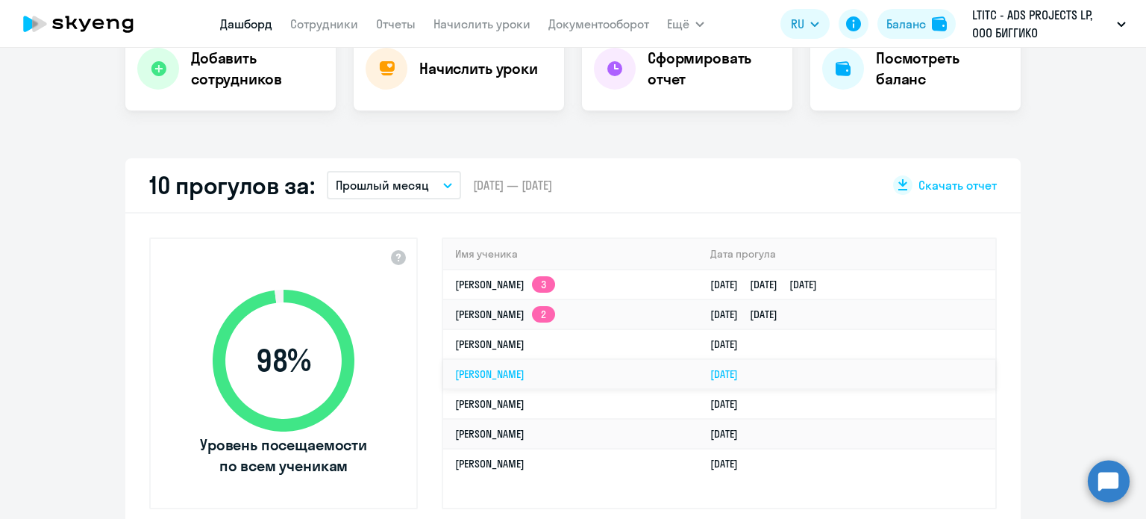
click at [516, 377] on link "[PERSON_NAME]" at bounding box center [489, 373] width 69 height 13
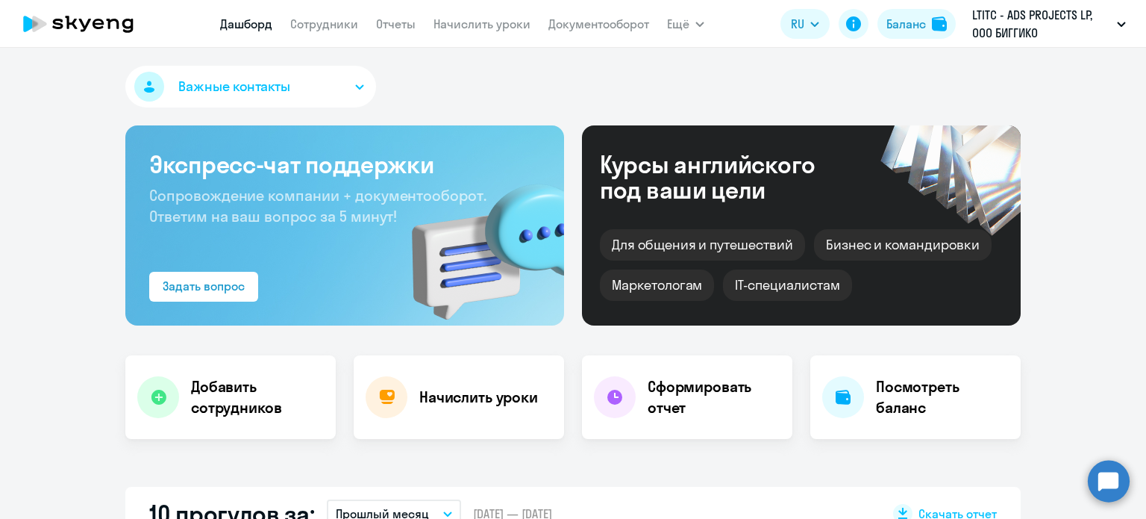
select select "english"
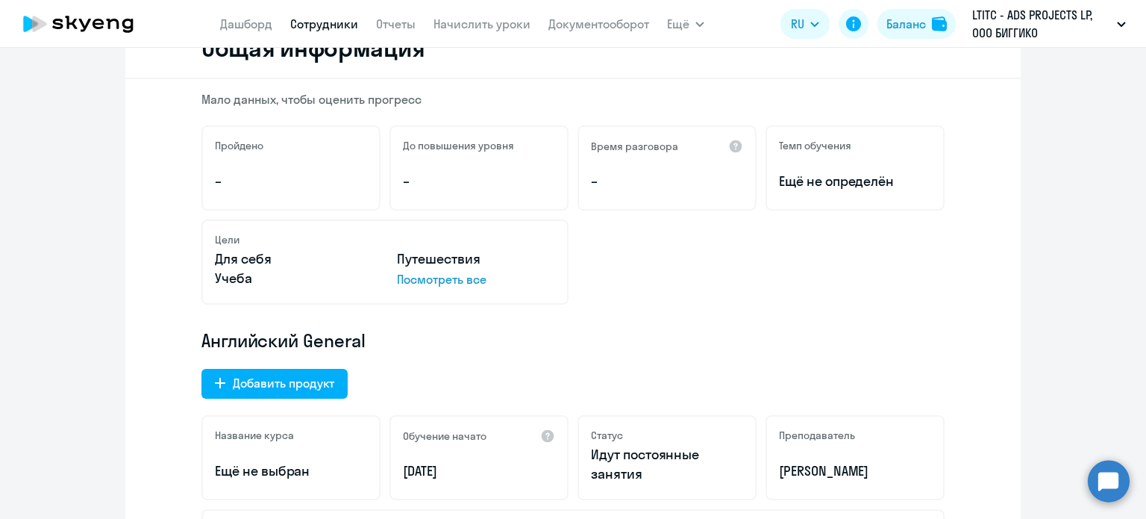
scroll to position [298, 0]
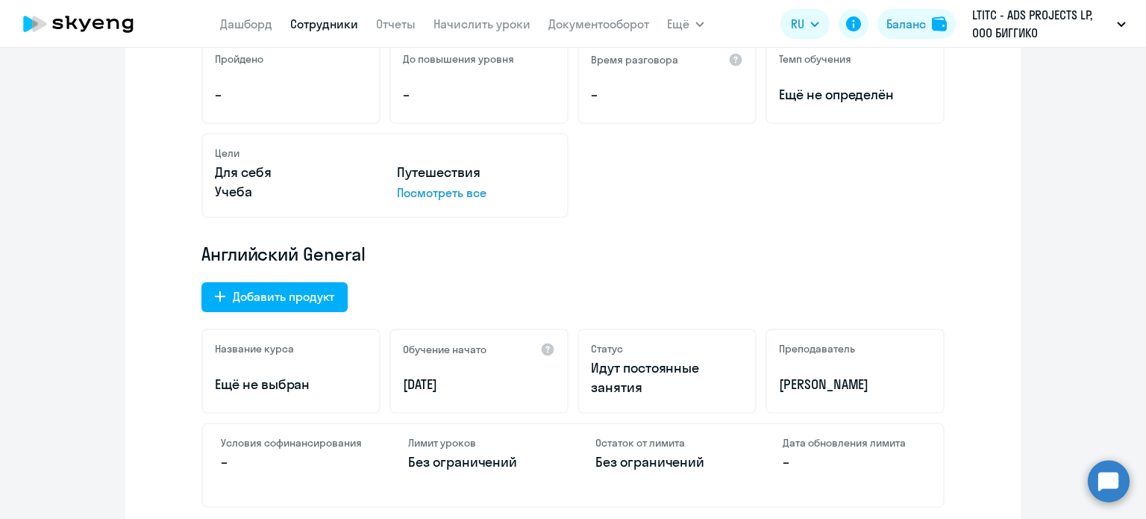
scroll to position [403, 0]
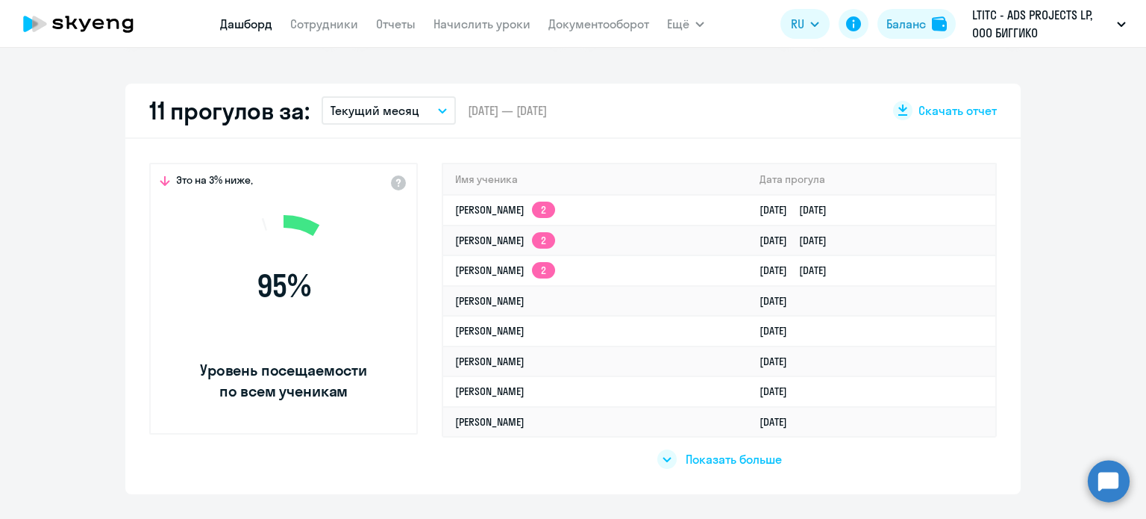
select select "30"
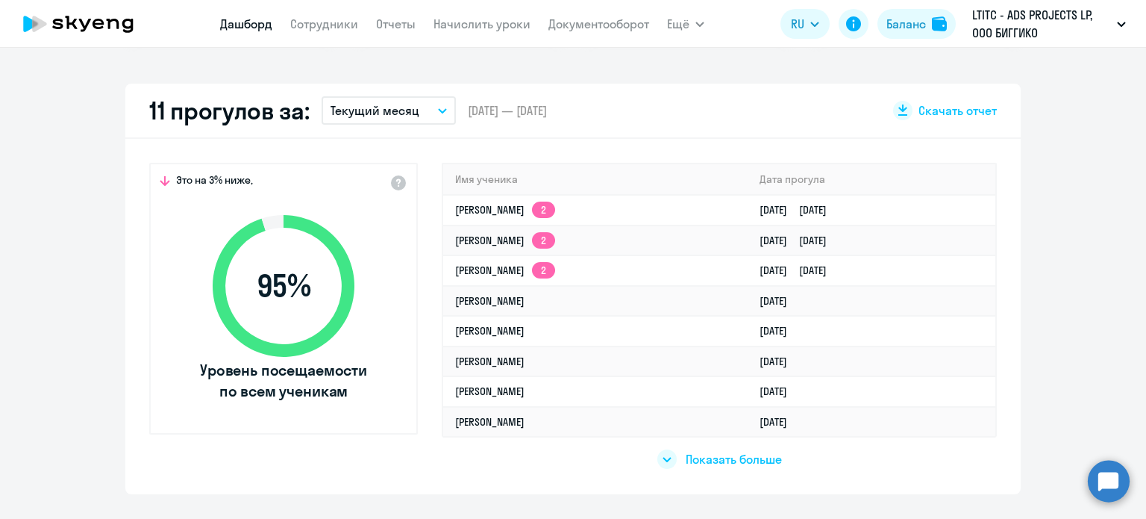
click at [396, 104] on p "Текущий месяц" at bounding box center [375, 110] width 89 height 18
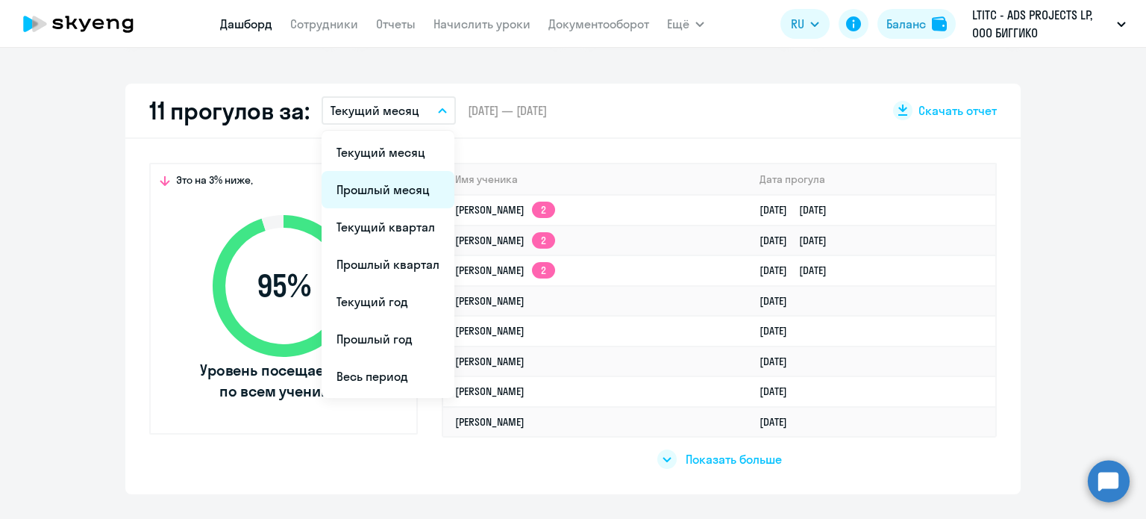
click at [398, 199] on li "Прошлый месяц" at bounding box center [388, 189] width 133 height 37
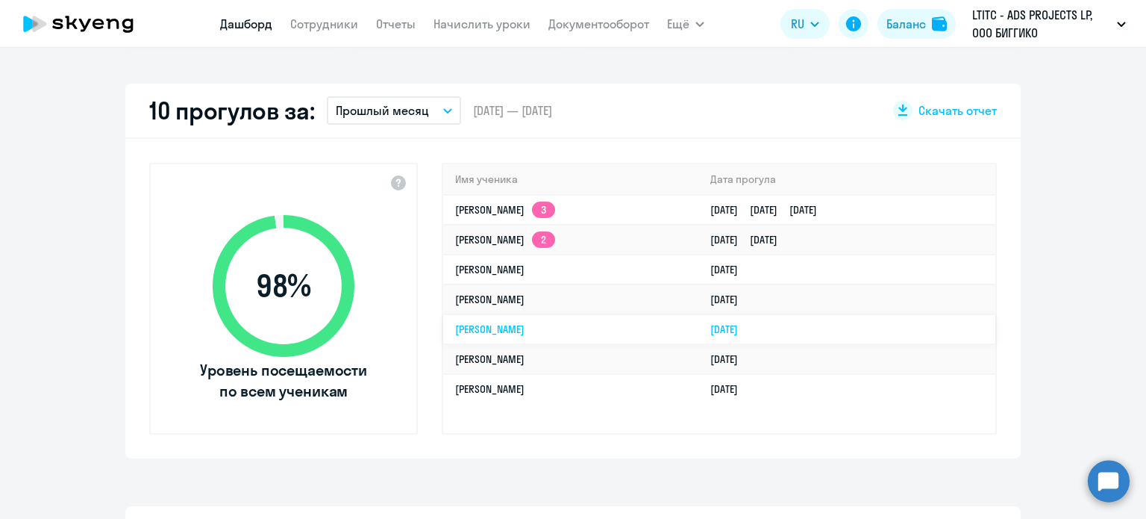
click at [504, 328] on link "[PERSON_NAME]" at bounding box center [489, 328] width 69 height 13
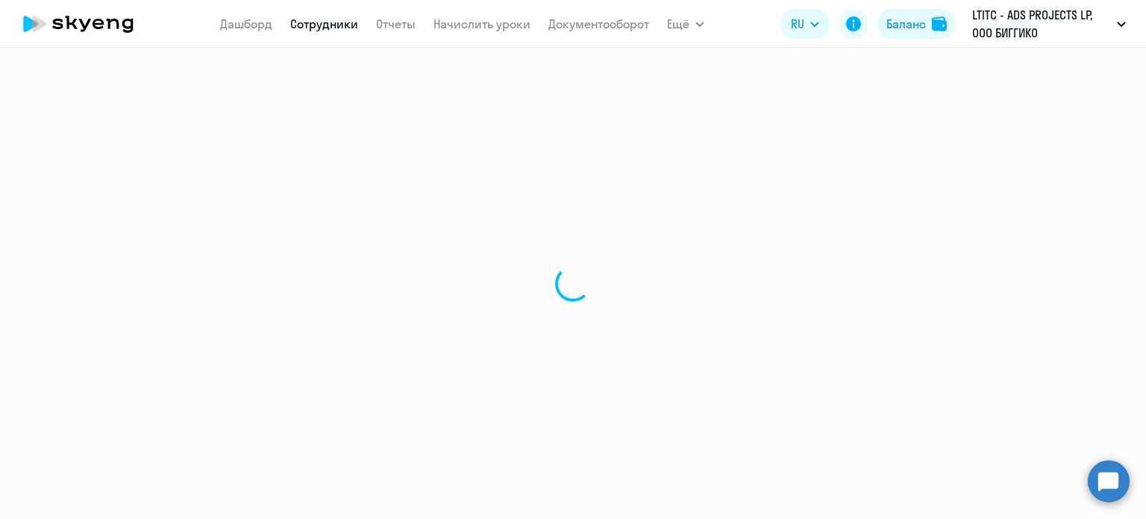
select select "english"
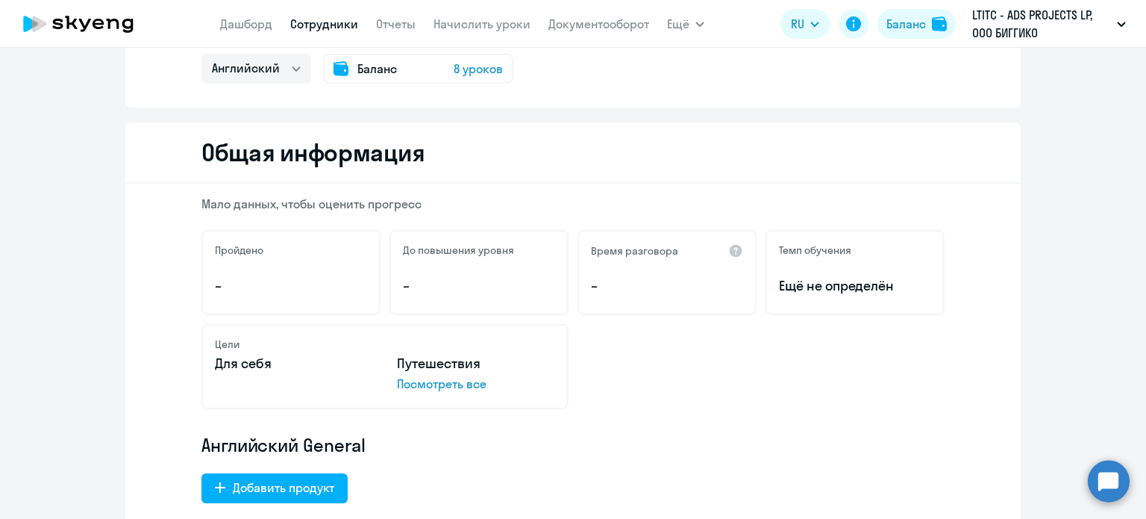
scroll to position [298, 0]
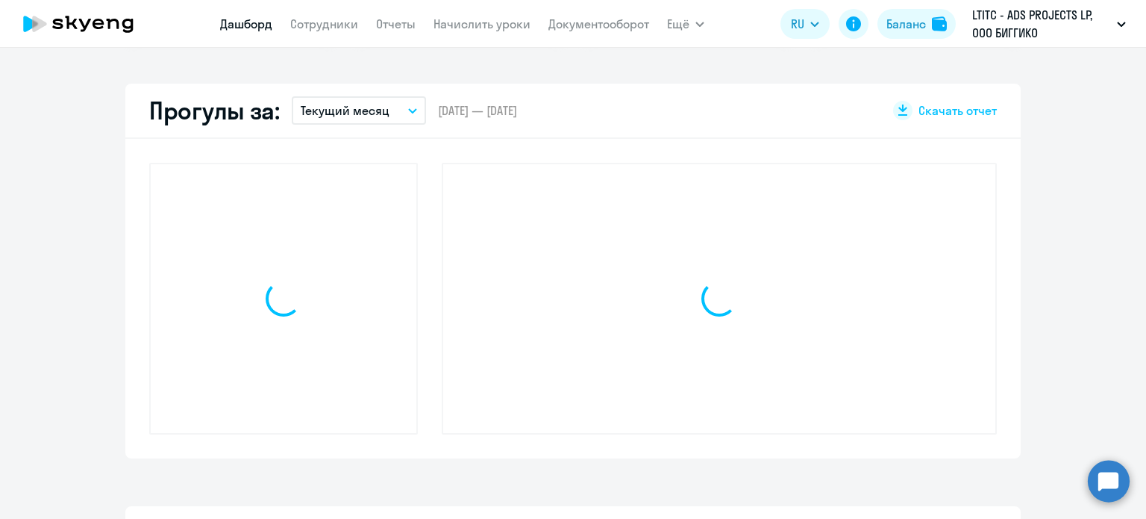
scroll to position [403, 0]
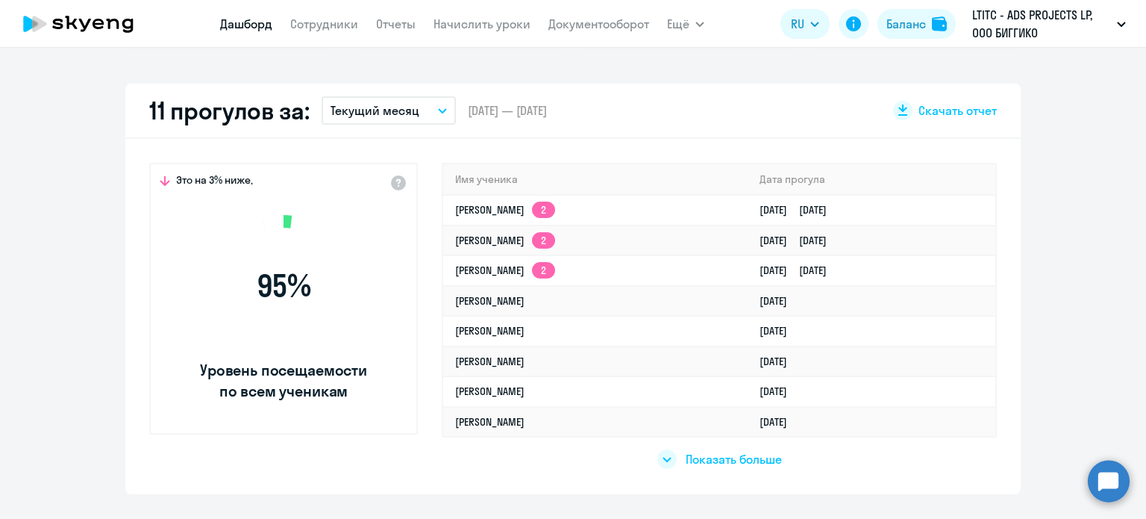
click at [375, 117] on p "Текущий месяц" at bounding box center [375, 110] width 89 height 18
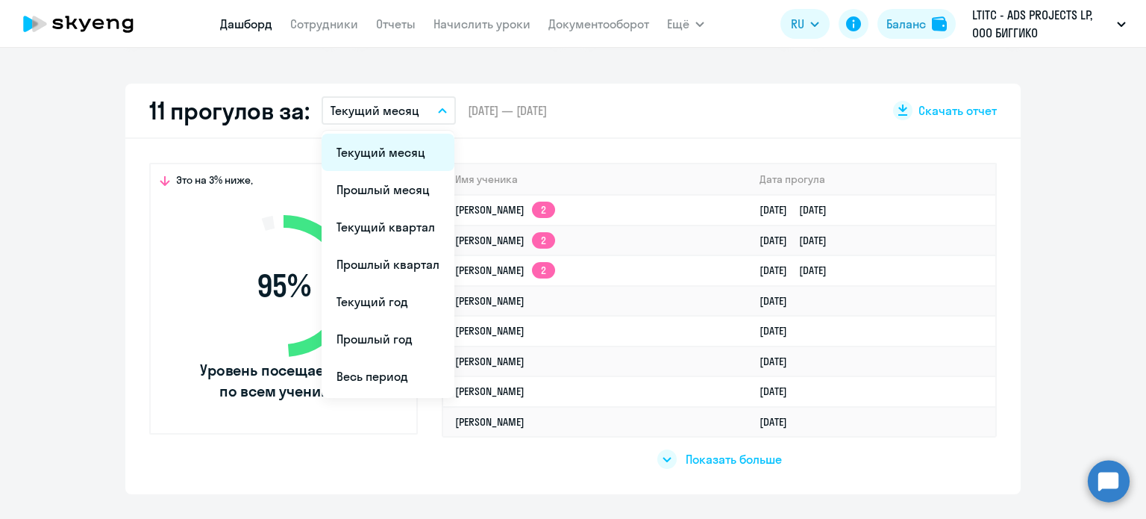
select select "30"
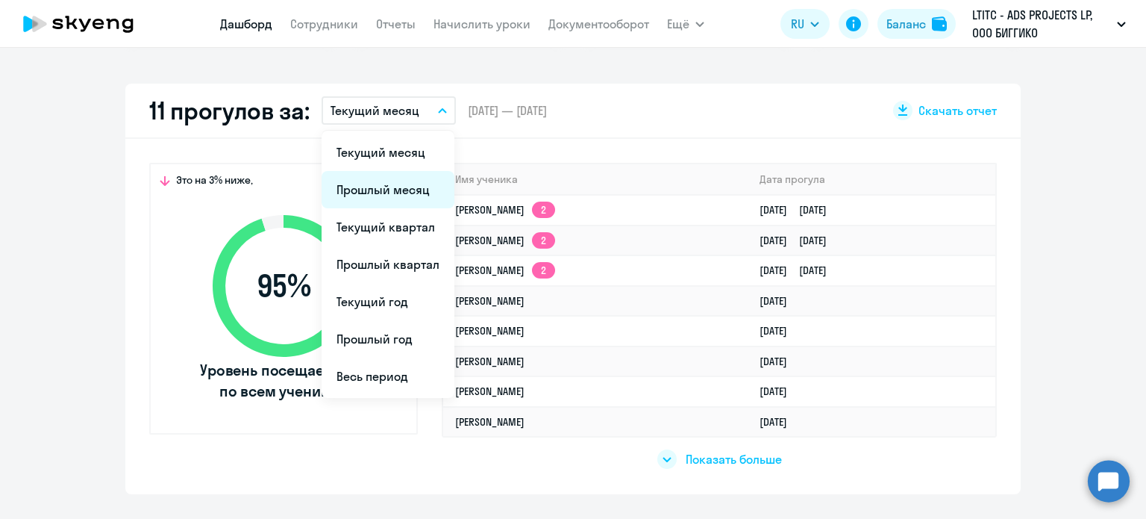
click at [374, 189] on li "Прошлый месяц" at bounding box center [388, 189] width 133 height 37
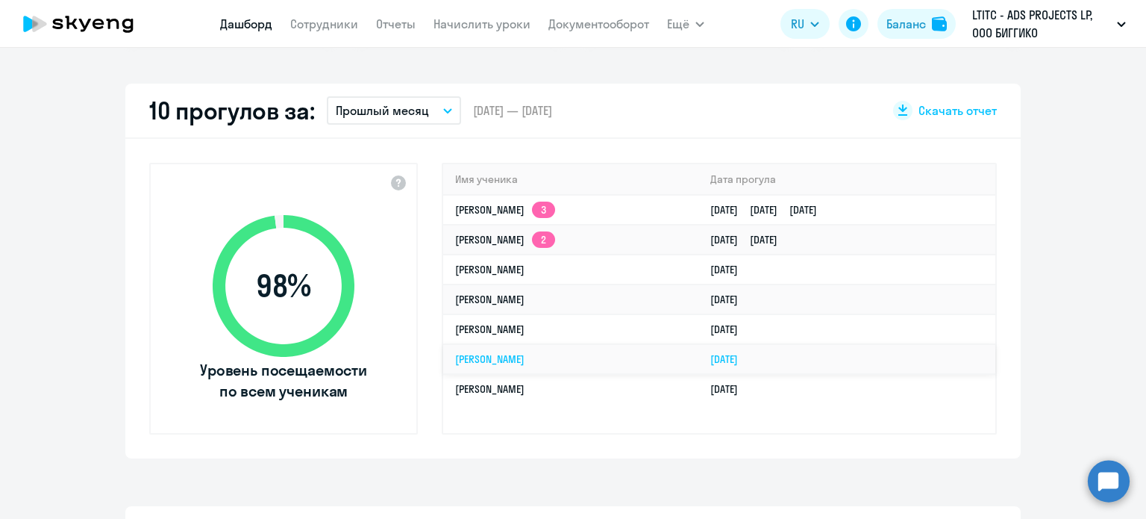
click at [525, 352] on link "[PERSON_NAME]" at bounding box center [489, 358] width 69 height 13
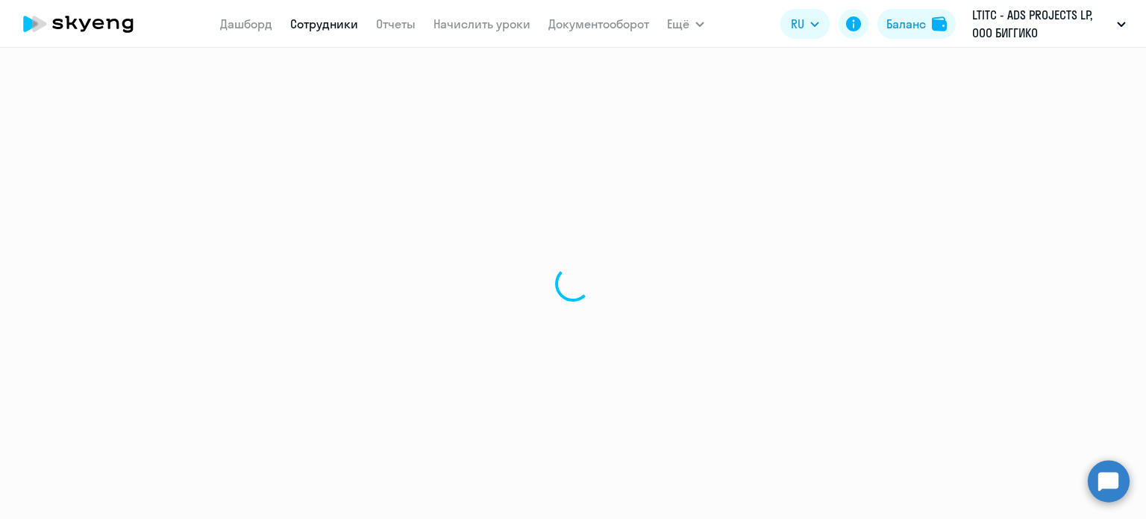
select select "english"
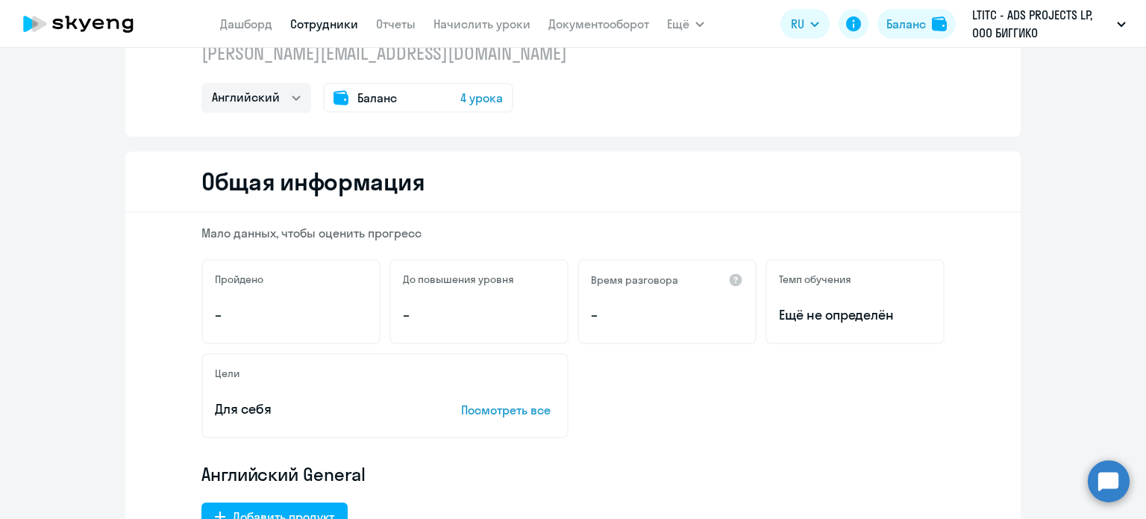
scroll to position [448, 0]
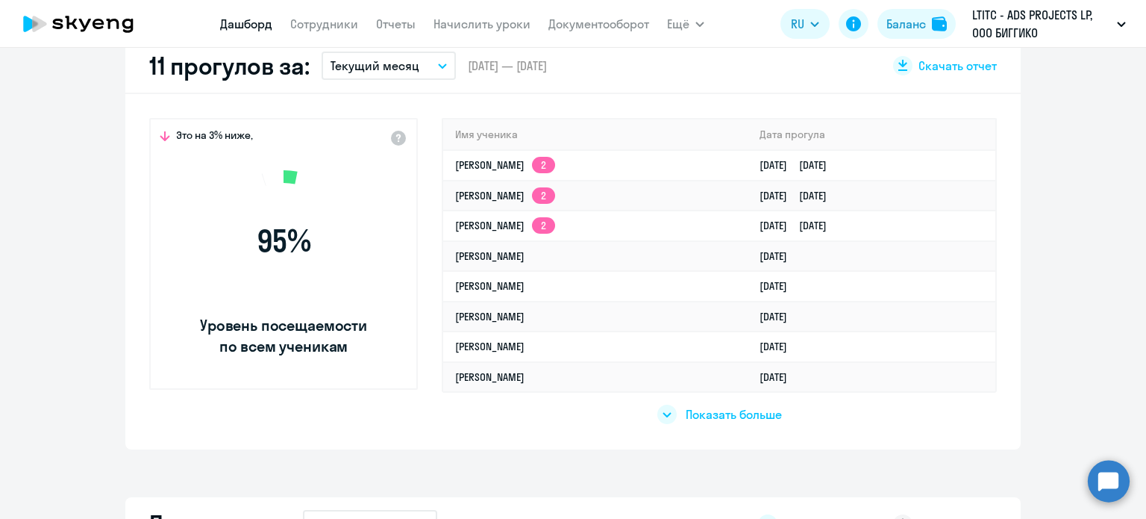
select select "30"
click at [418, 66] on button "Текущий месяц" at bounding box center [389, 65] width 134 height 28
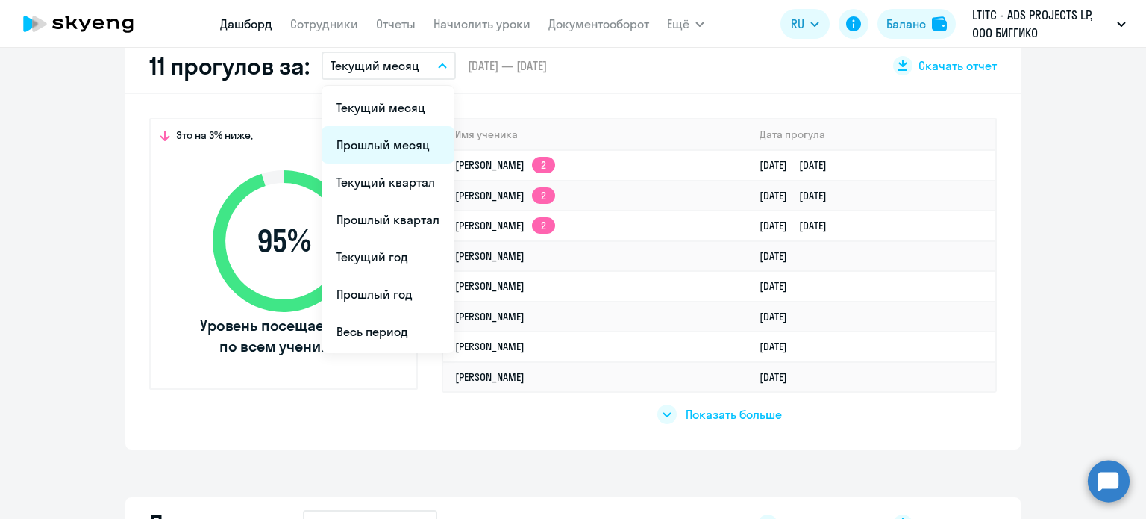
click at [401, 152] on li "Прошлый месяц" at bounding box center [388, 144] width 133 height 37
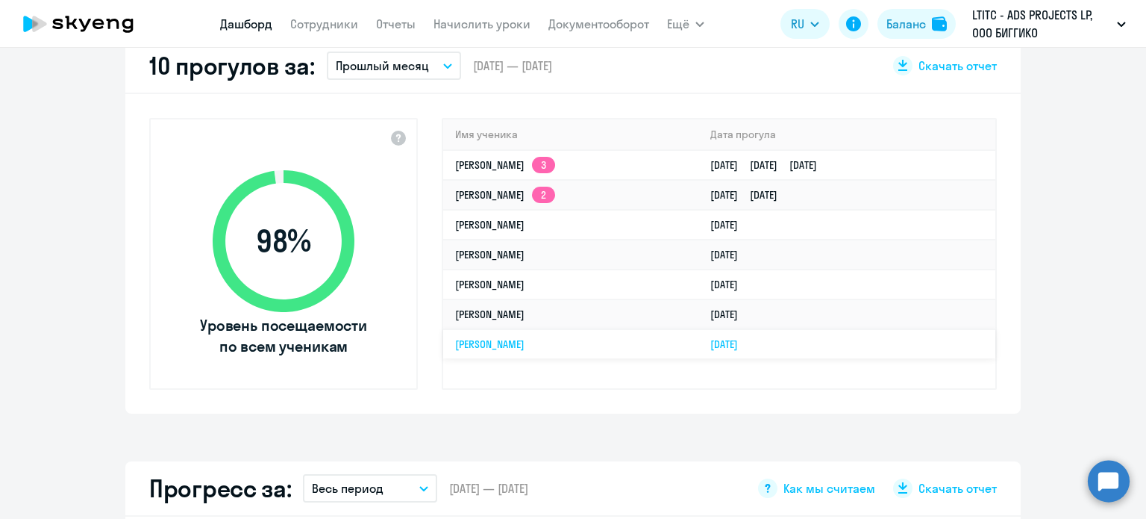
click at [494, 337] on link "[PERSON_NAME]" at bounding box center [489, 343] width 69 height 13
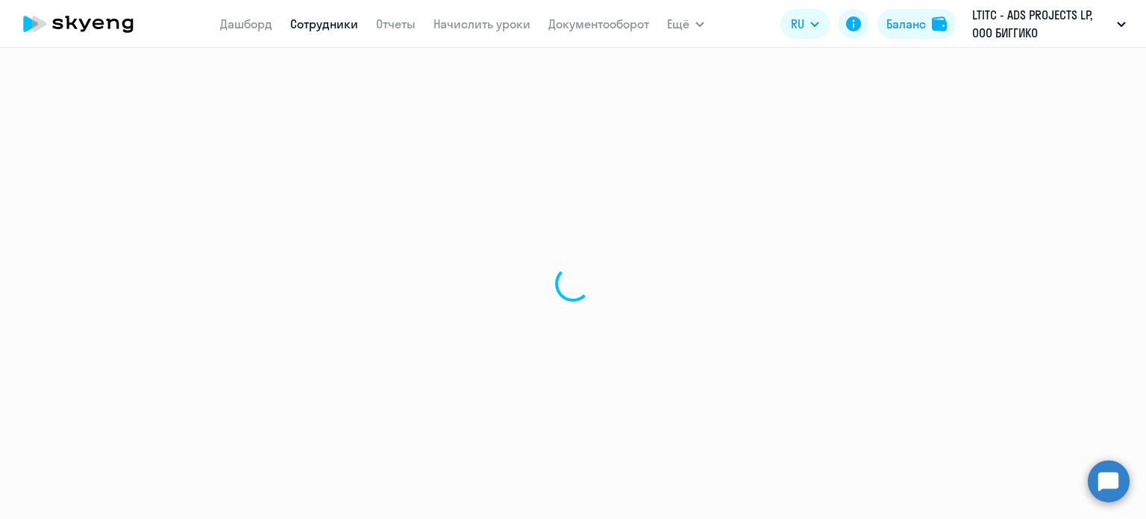
select select "english"
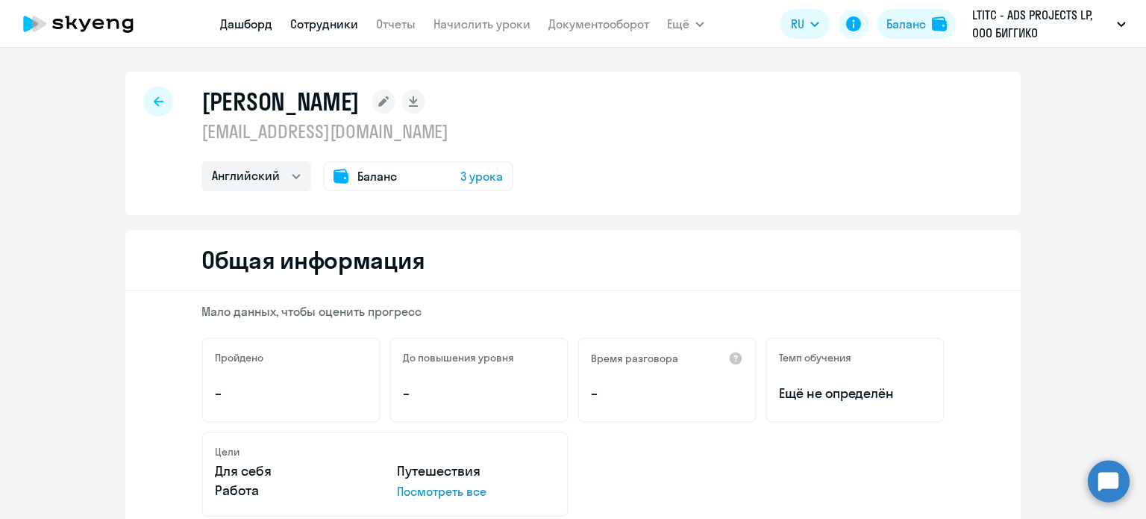
click at [246, 20] on link "Дашборд" at bounding box center [246, 23] width 52 height 15
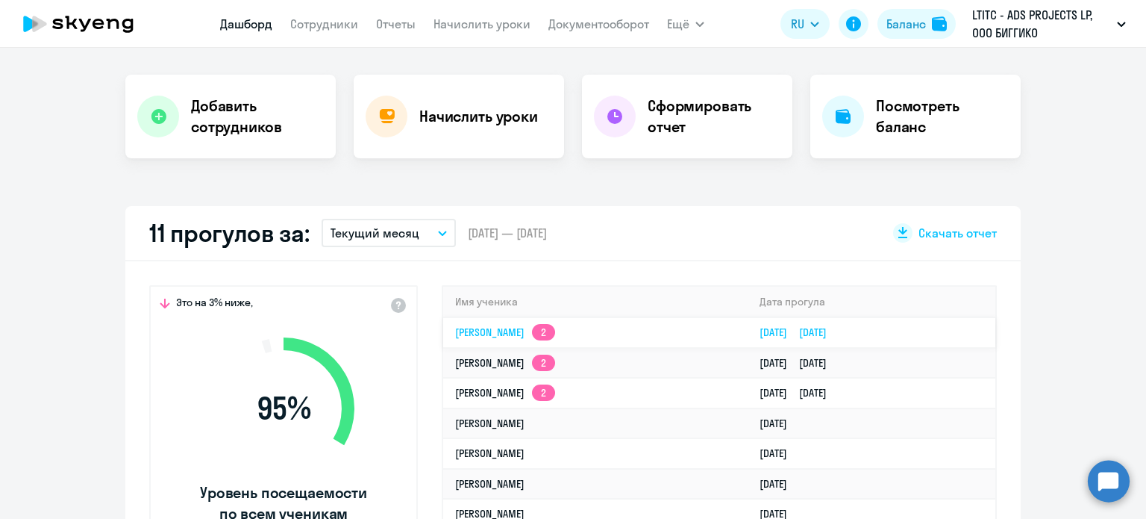
scroll to position [298, 0]
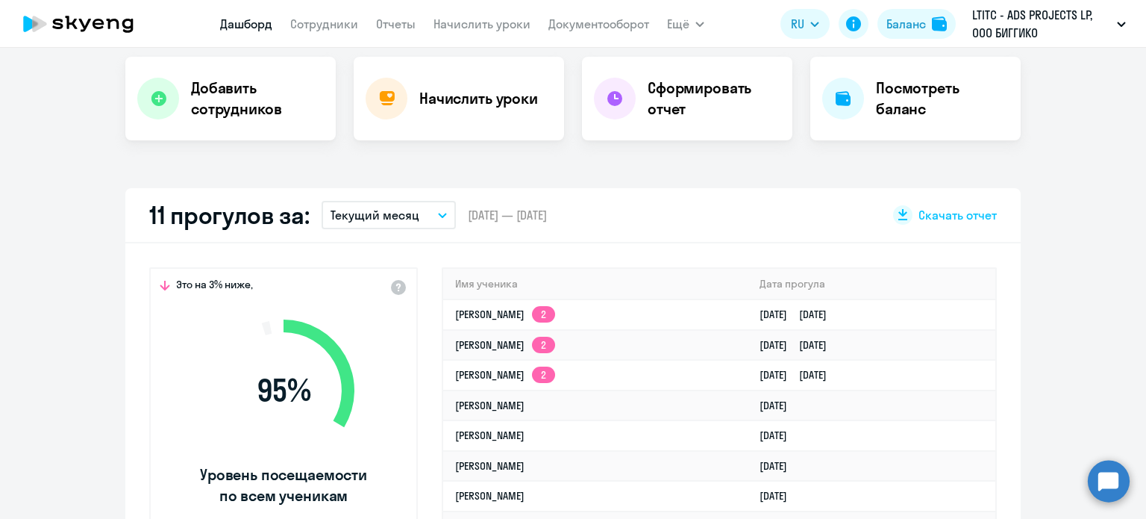
select select "30"
click at [378, 225] on button "Текущий месяц" at bounding box center [389, 215] width 134 height 28
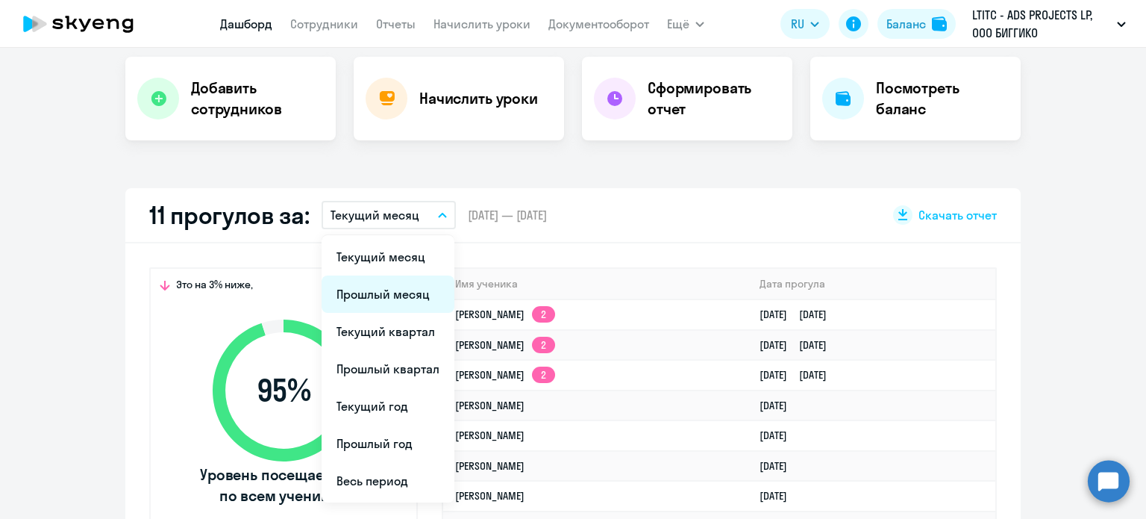
click at [370, 288] on li "Прошлый месяц" at bounding box center [388, 293] width 133 height 37
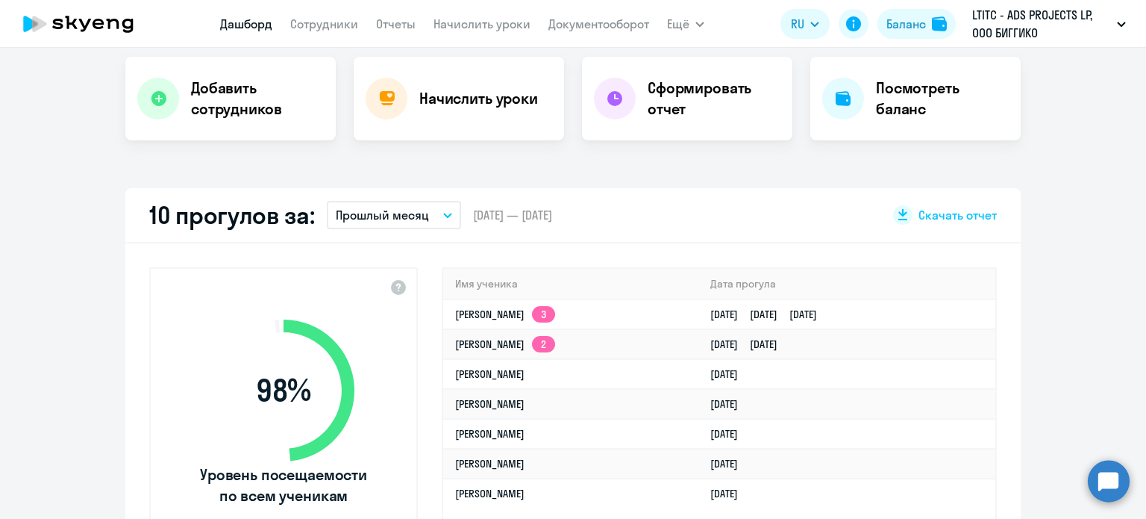
scroll to position [448, 0]
